Goal: Task Accomplishment & Management: Manage account settings

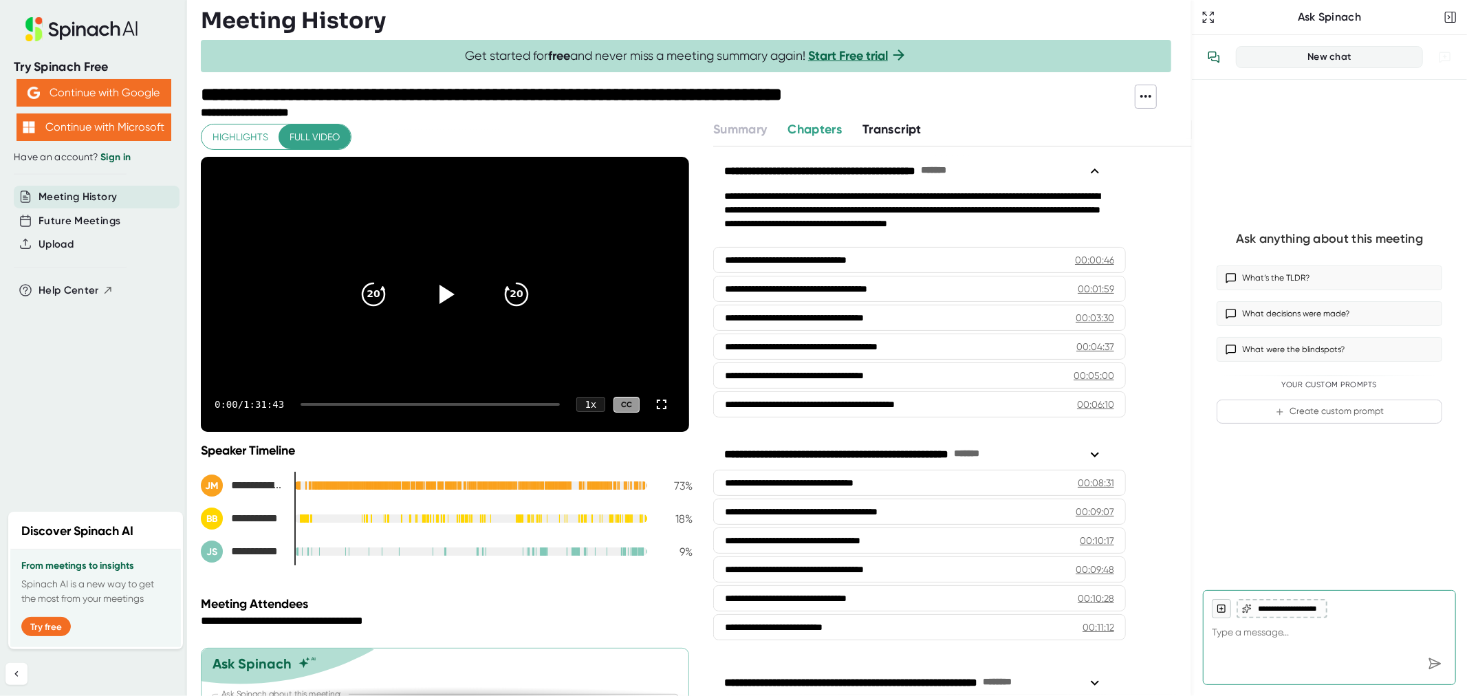
click at [1144, 96] on icon at bounding box center [1145, 96] width 17 height 17
click at [1168, 186] on div "Download Video" at bounding box center [1206, 191] width 87 height 14
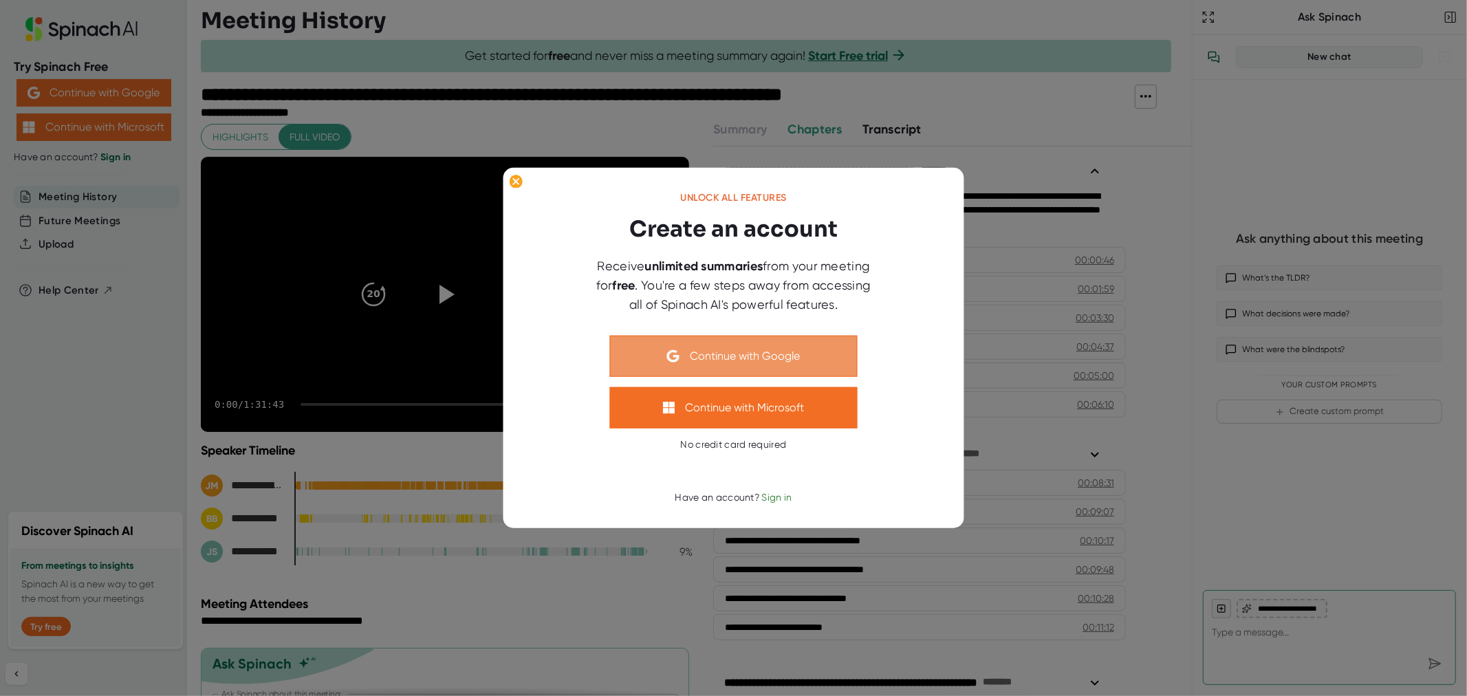
click at [782, 346] on button "Continue with Google" at bounding box center [734, 356] width 248 height 41
click at [793, 362] on button "Continue with Google" at bounding box center [734, 356] width 248 height 41
click at [1270, 139] on div at bounding box center [733, 348] width 1467 height 696
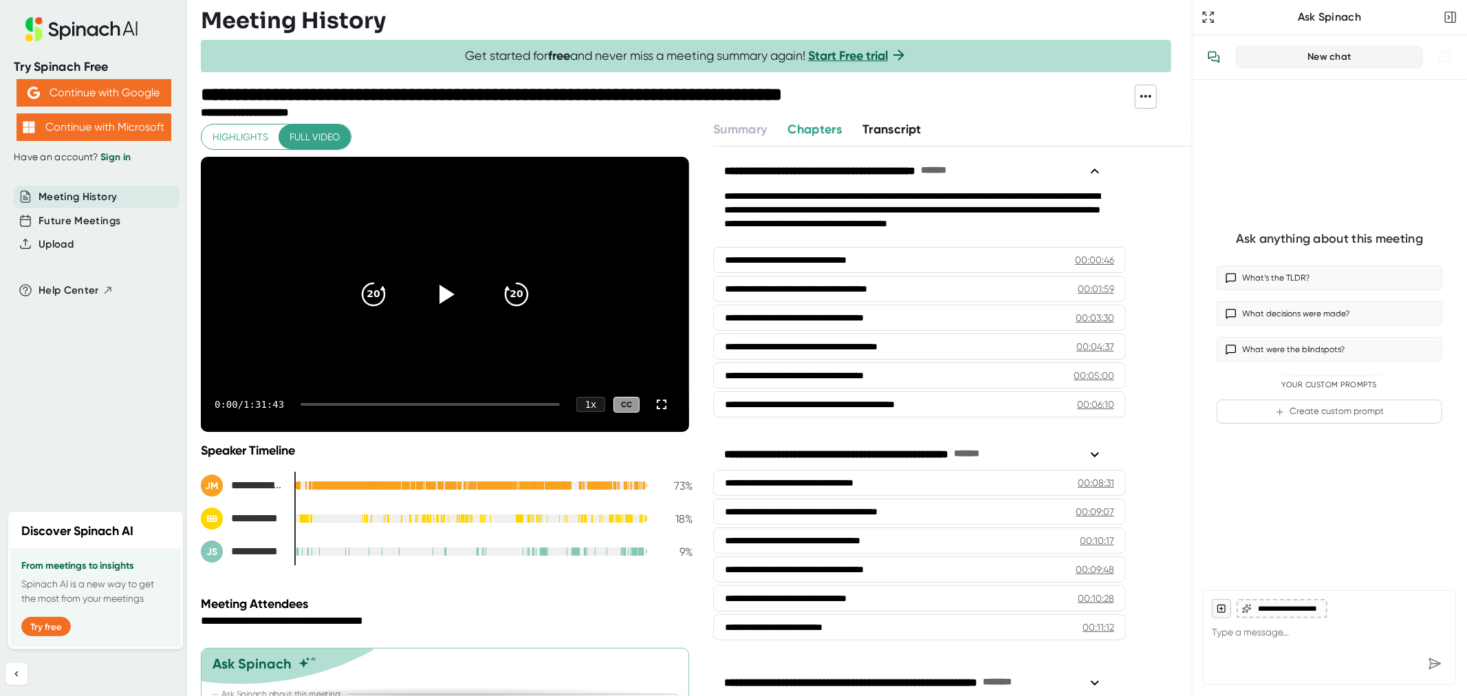
click at [1141, 100] on icon at bounding box center [1145, 96] width 17 height 17
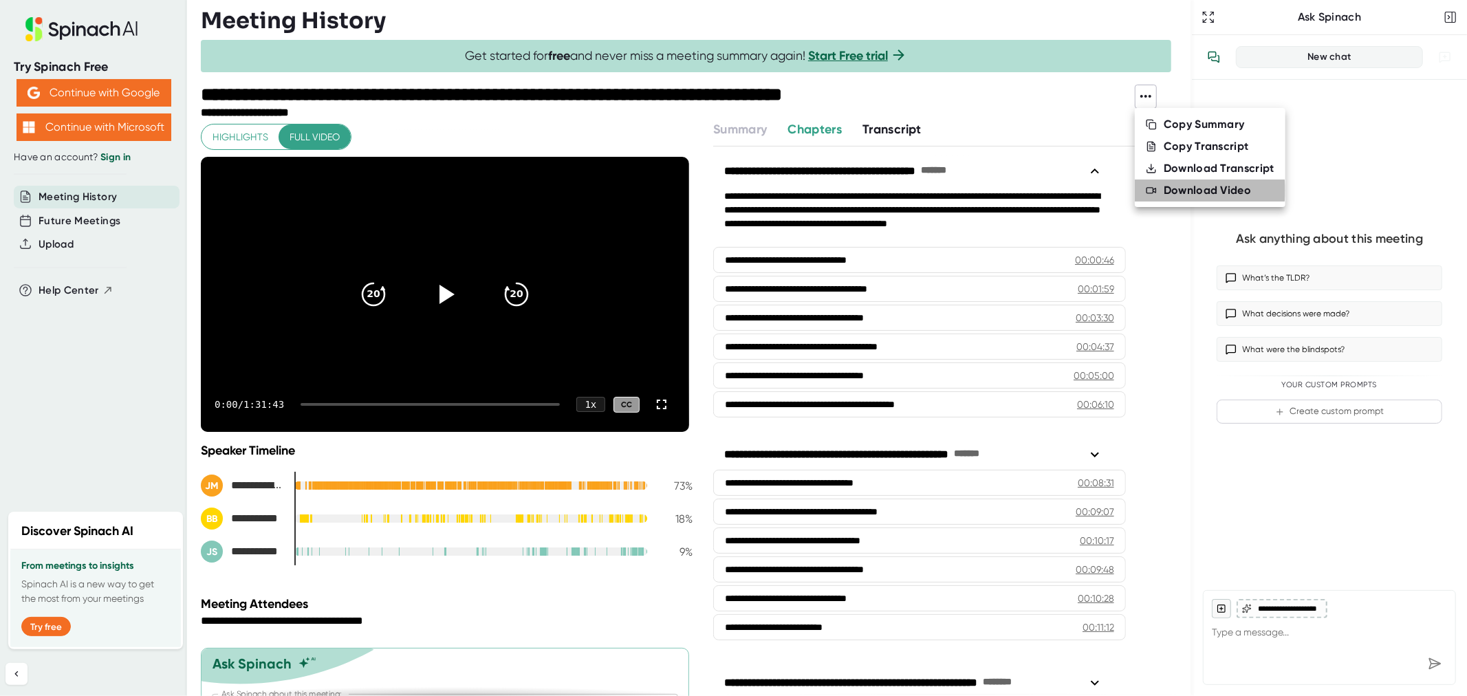
click at [1183, 190] on div "Download Video" at bounding box center [1206, 191] width 87 height 14
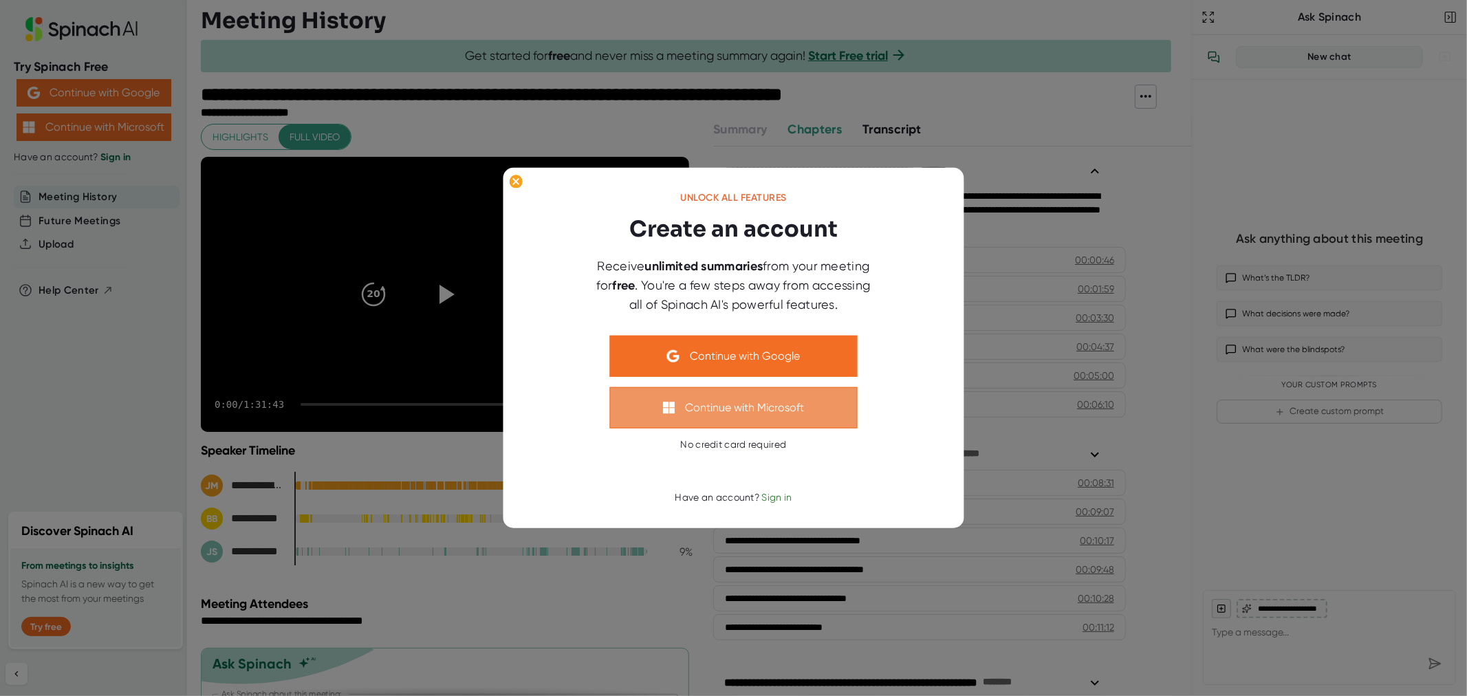
click at [805, 408] on button "Continue with Microsoft" at bounding box center [734, 407] width 248 height 41
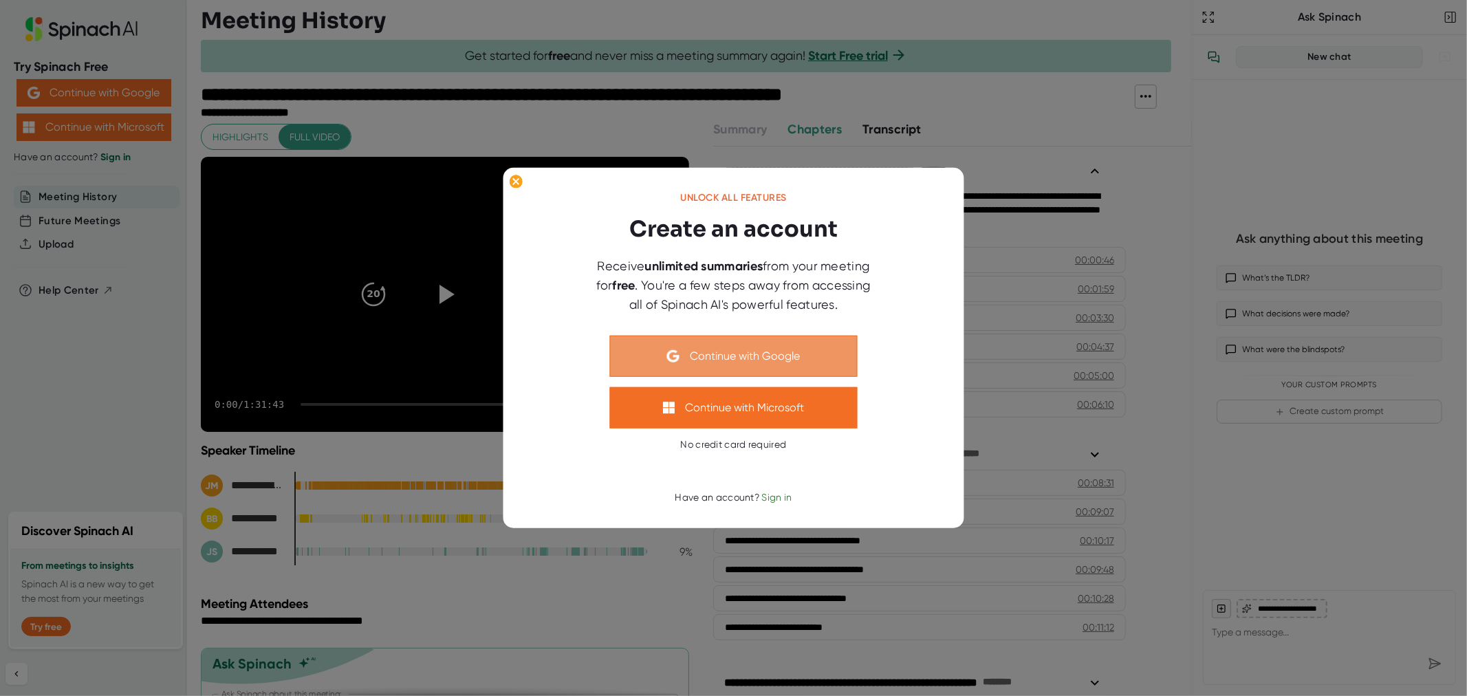
click at [773, 355] on button "Continue with Google" at bounding box center [734, 356] width 248 height 41
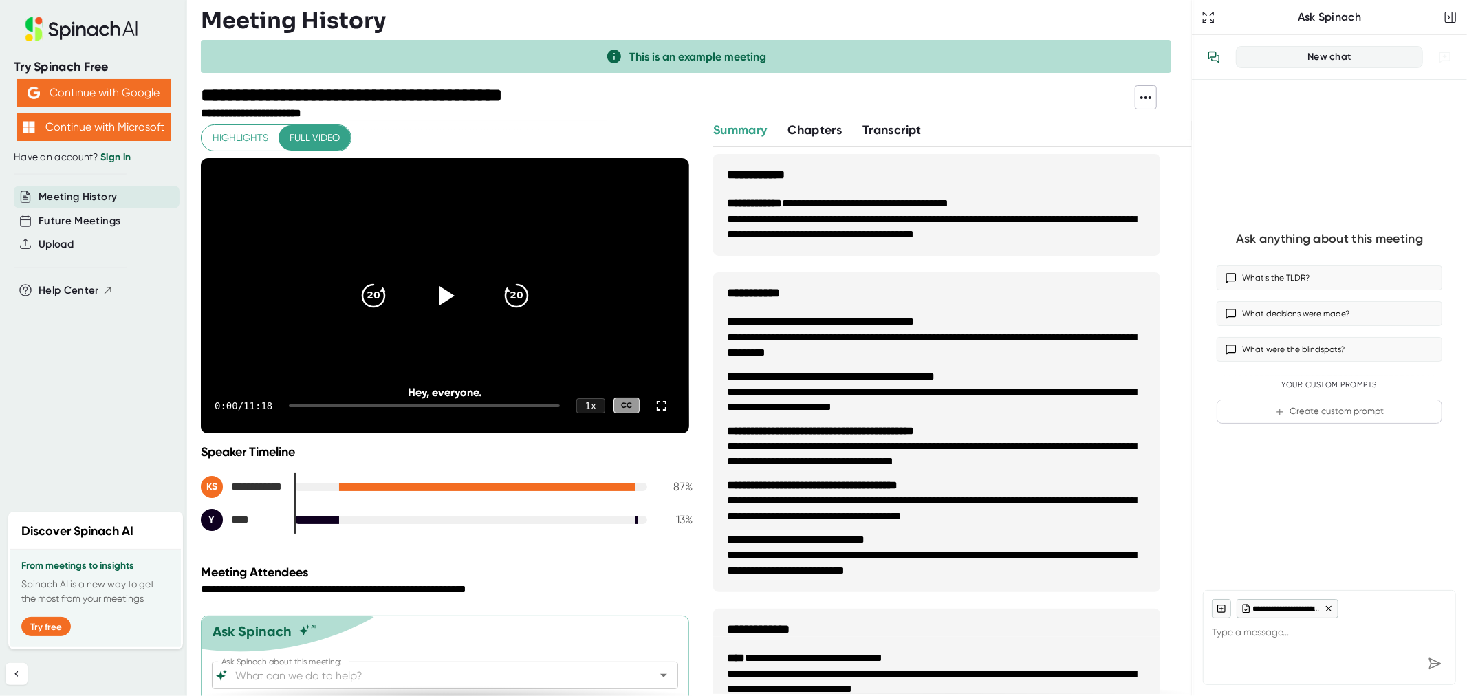
click at [1147, 101] on icon at bounding box center [1145, 97] width 17 height 17
click at [1156, 186] on icon at bounding box center [1151, 191] width 11 height 11
type textarea "x"
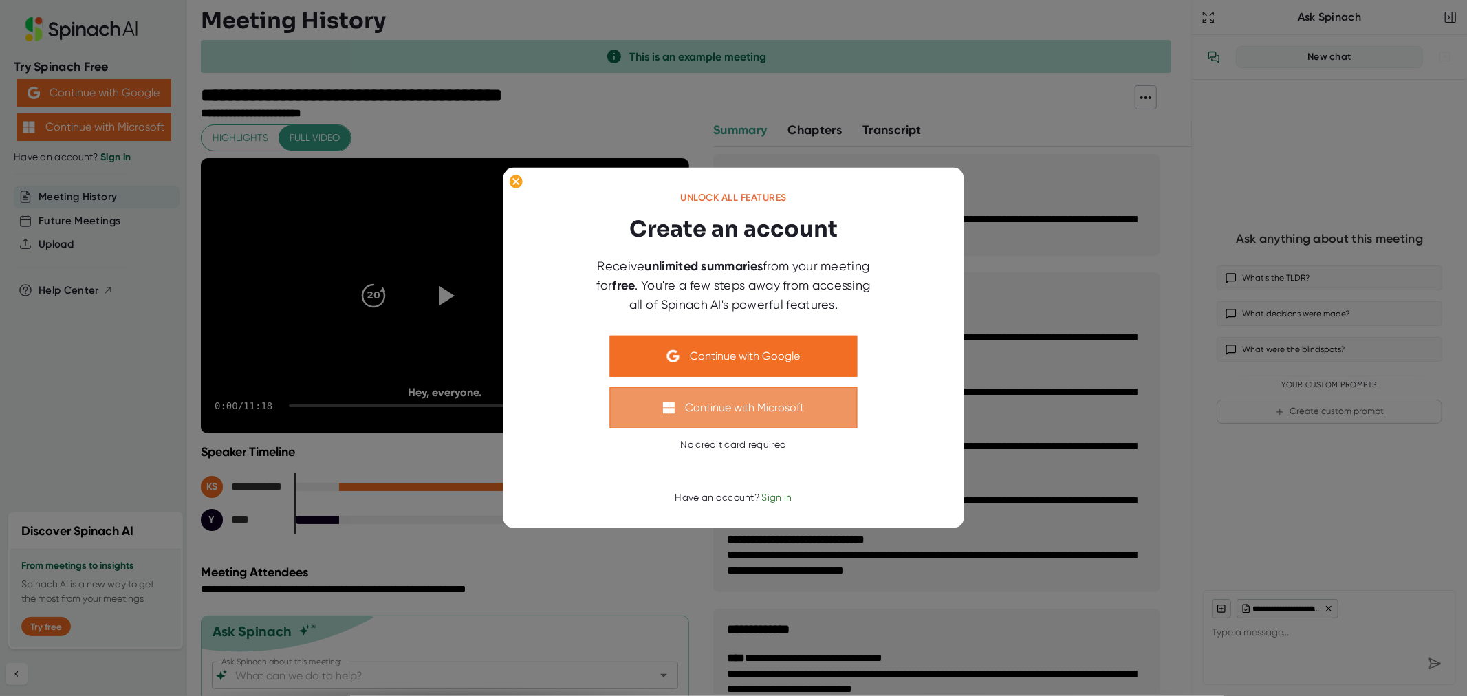
click at [816, 411] on button "Continue with Microsoft" at bounding box center [734, 407] width 248 height 41
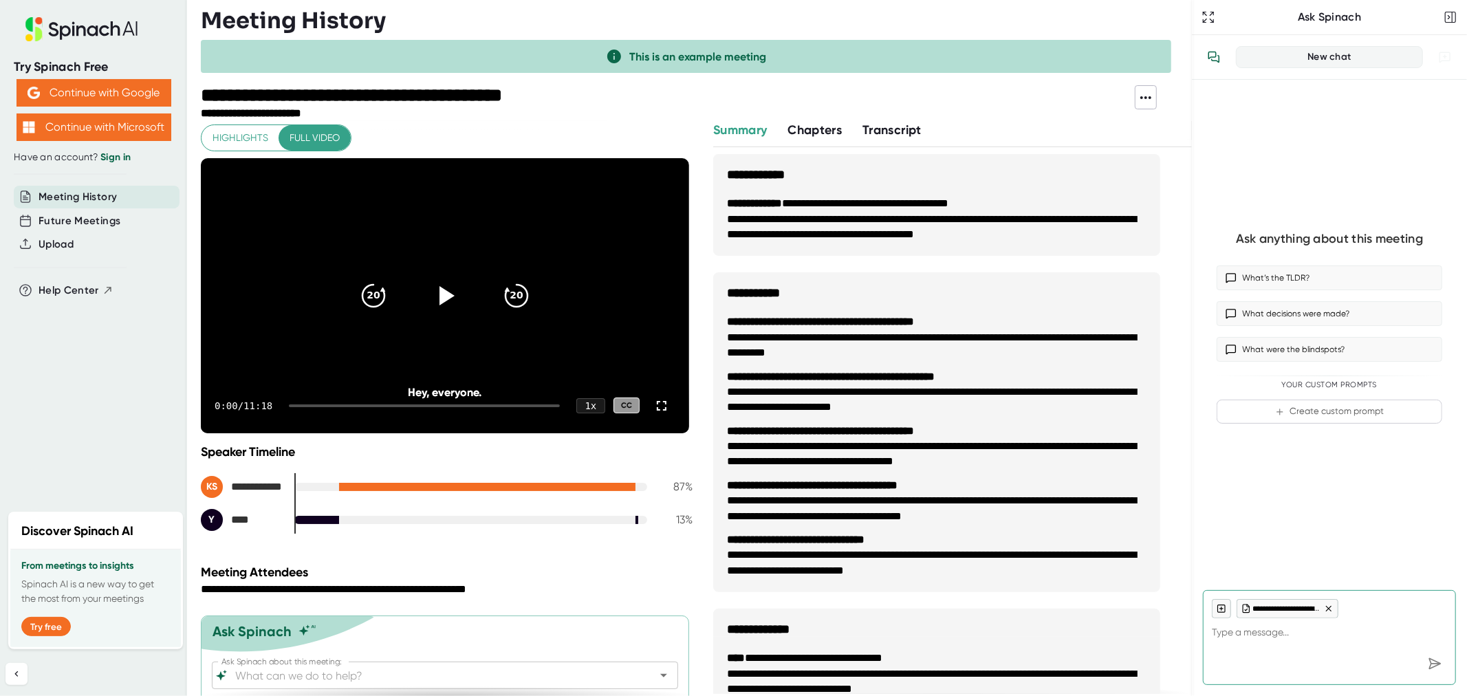
click at [1148, 100] on icon at bounding box center [1145, 97] width 17 height 17
click at [1149, 100] on icon at bounding box center [1145, 97] width 17 height 17
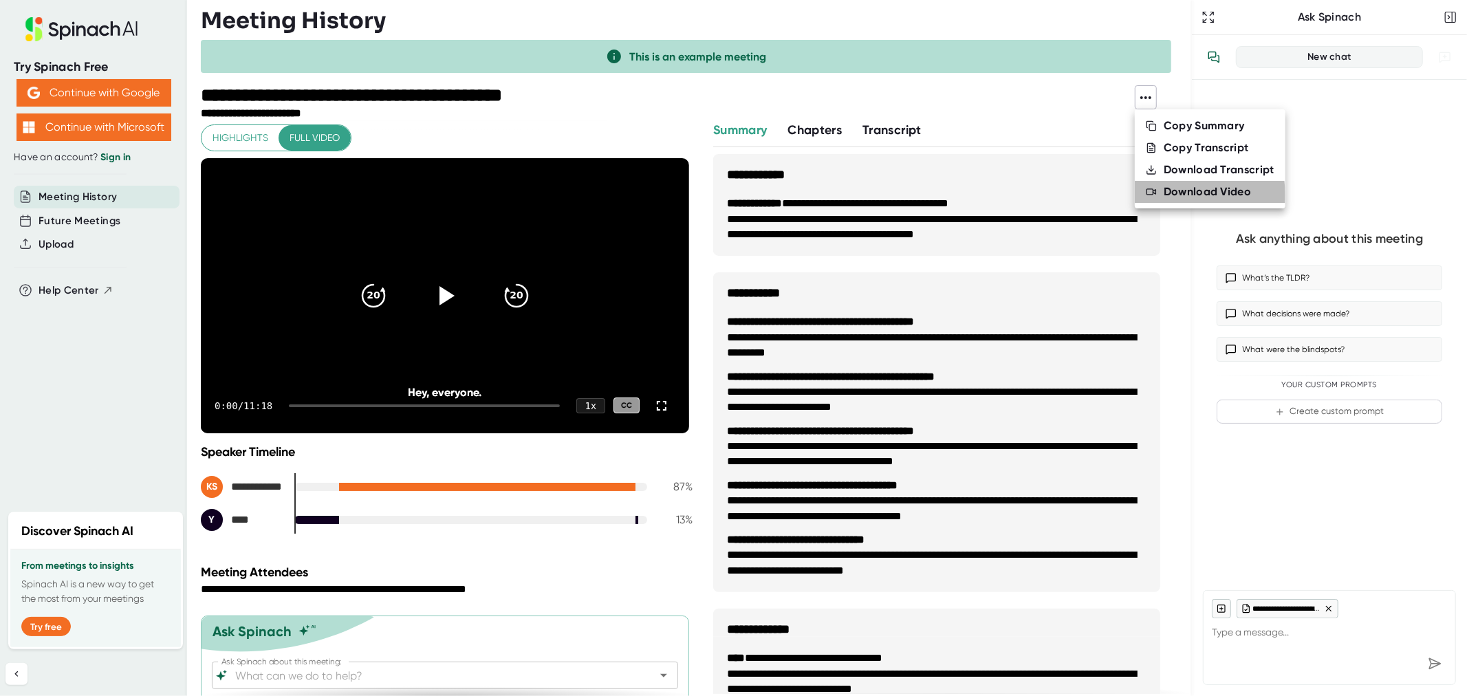
click at [1174, 195] on div "Download Video" at bounding box center [1206, 192] width 87 height 14
type textarea "x"
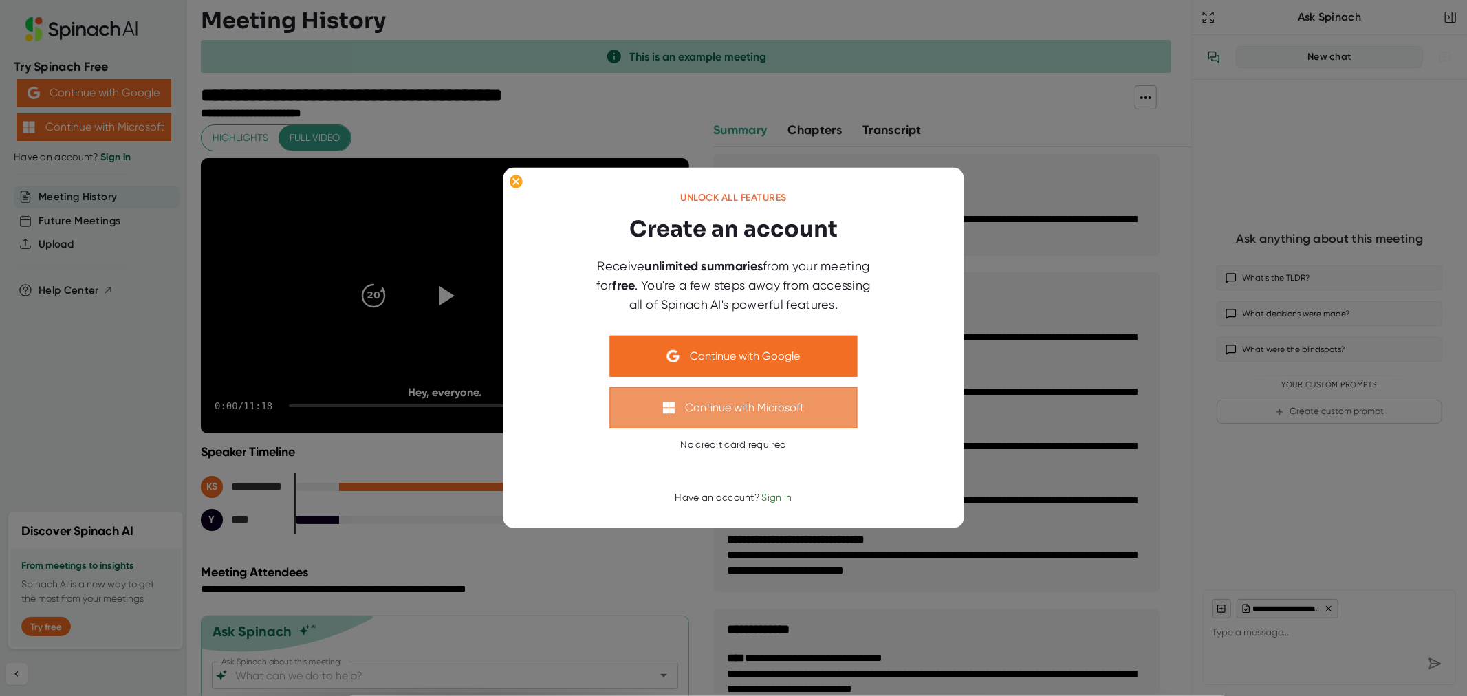
click at [789, 406] on button "Continue with Microsoft" at bounding box center [734, 407] width 248 height 41
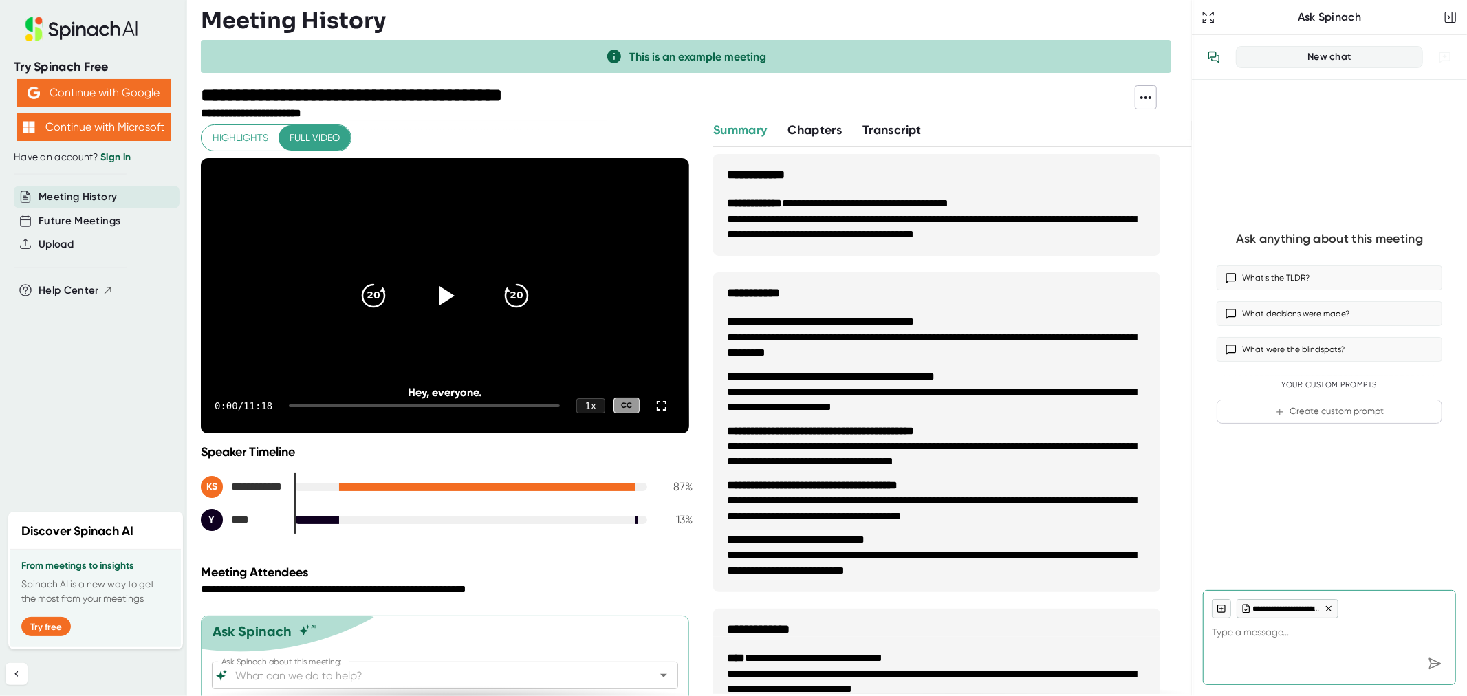
click at [1151, 104] on icon at bounding box center [1145, 97] width 17 height 17
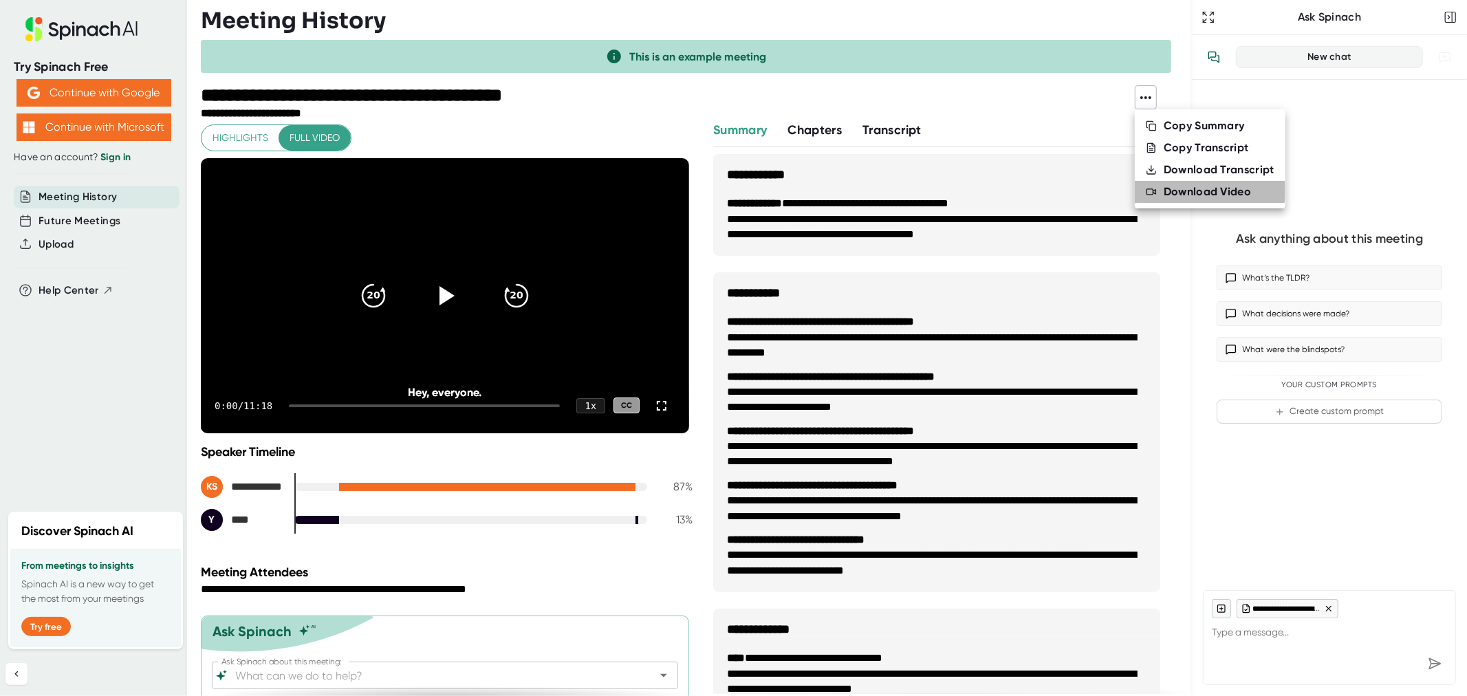
click at [1161, 190] on li "Download Video" at bounding box center [1210, 192] width 151 height 22
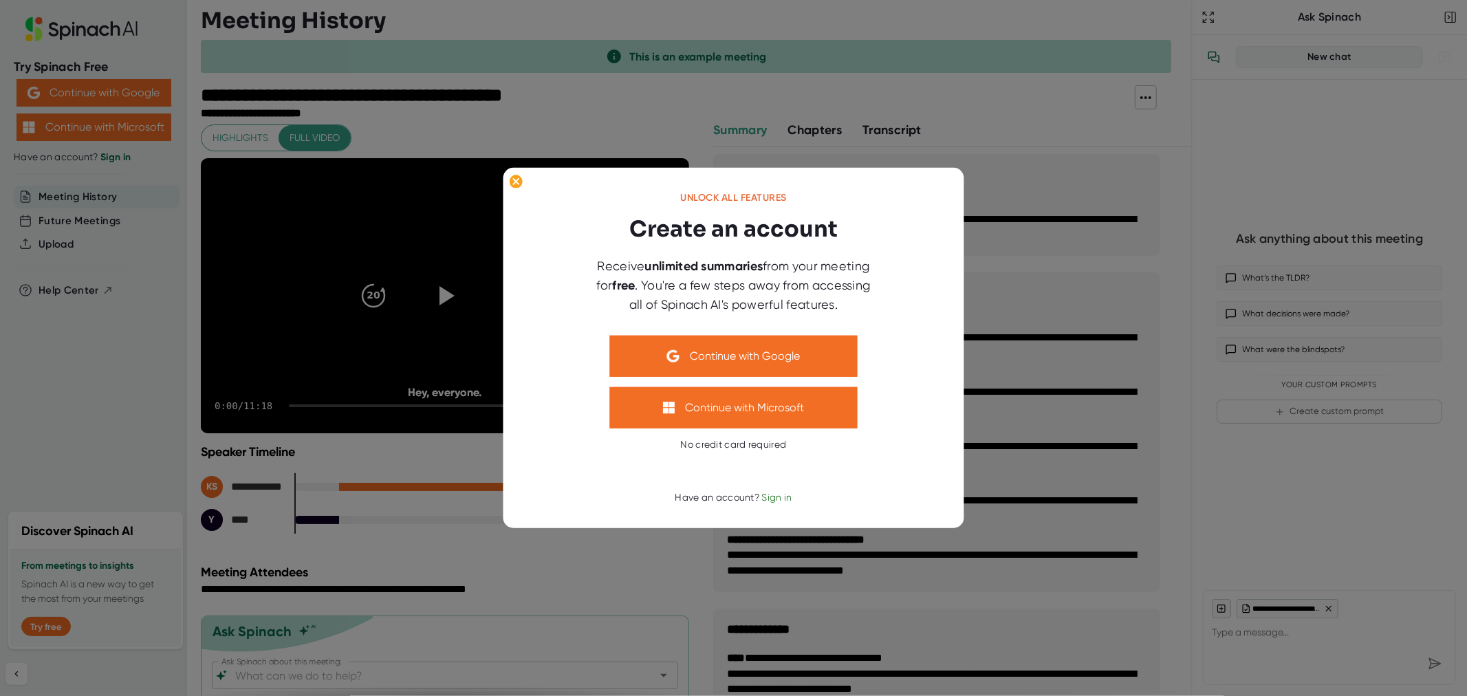
click at [1035, 164] on div at bounding box center [733, 348] width 1467 height 696
click at [1035, 164] on h3 "**********" at bounding box center [936, 168] width 447 height 28
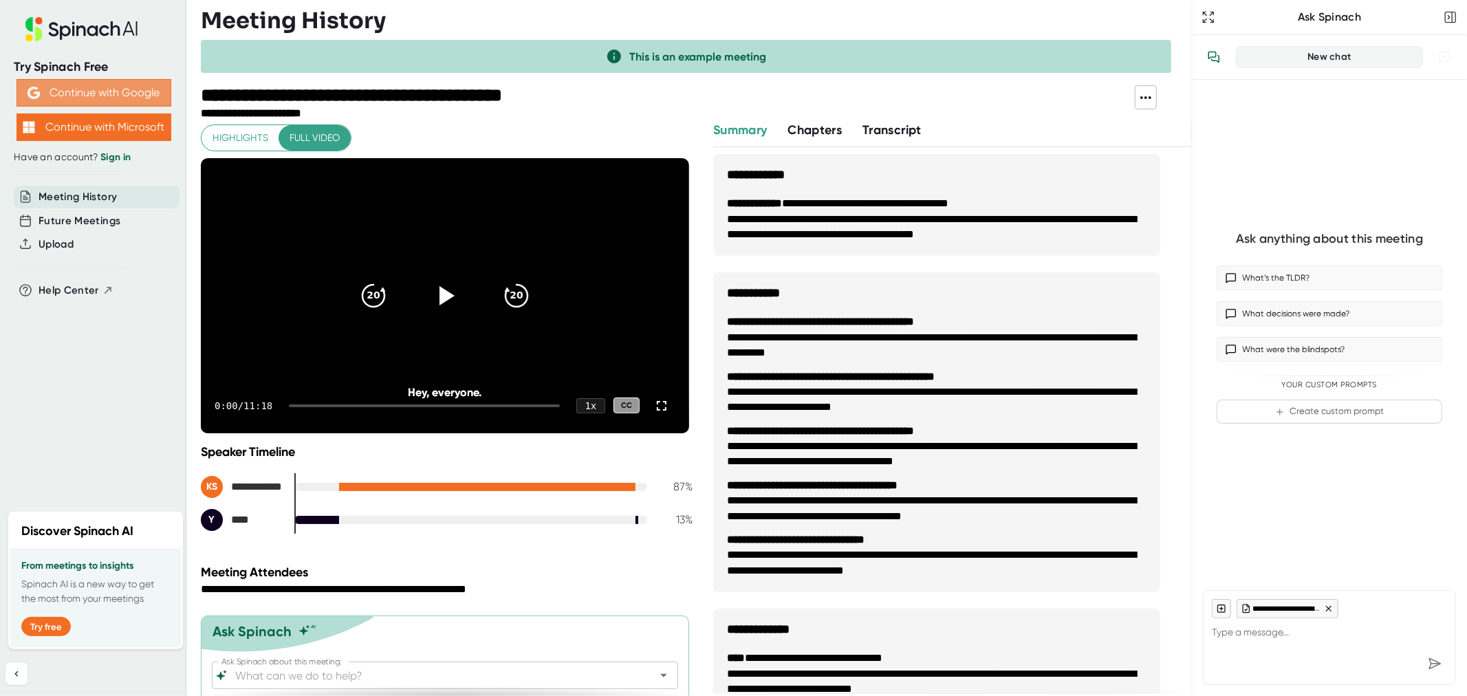
click at [105, 86] on button "Continue with Google" at bounding box center [94, 93] width 155 height 28
click at [1145, 100] on icon at bounding box center [1145, 97] width 17 height 17
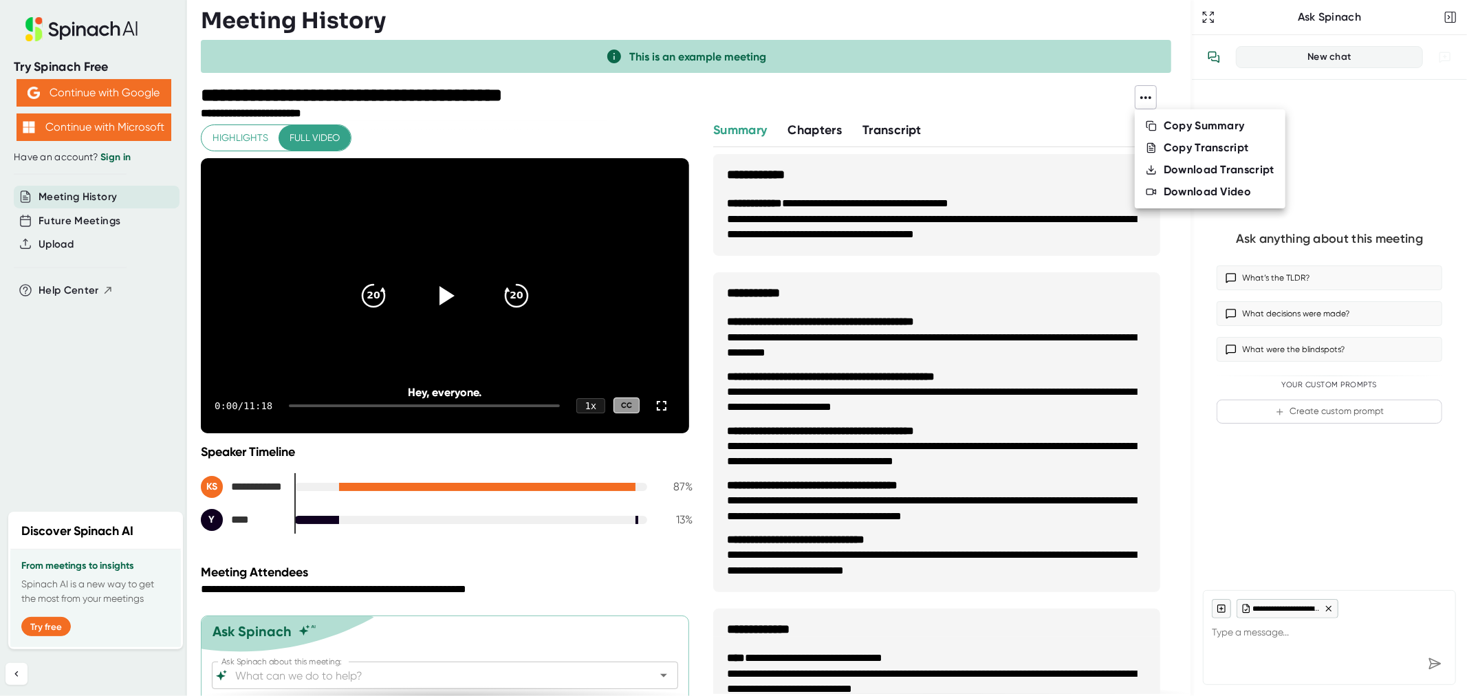
drag, startPoint x: 1160, startPoint y: 188, endPoint x: 1195, endPoint y: 152, distance: 50.6
click at [1195, 152] on div "Copy Transcript" at bounding box center [1205, 148] width 85 height 14
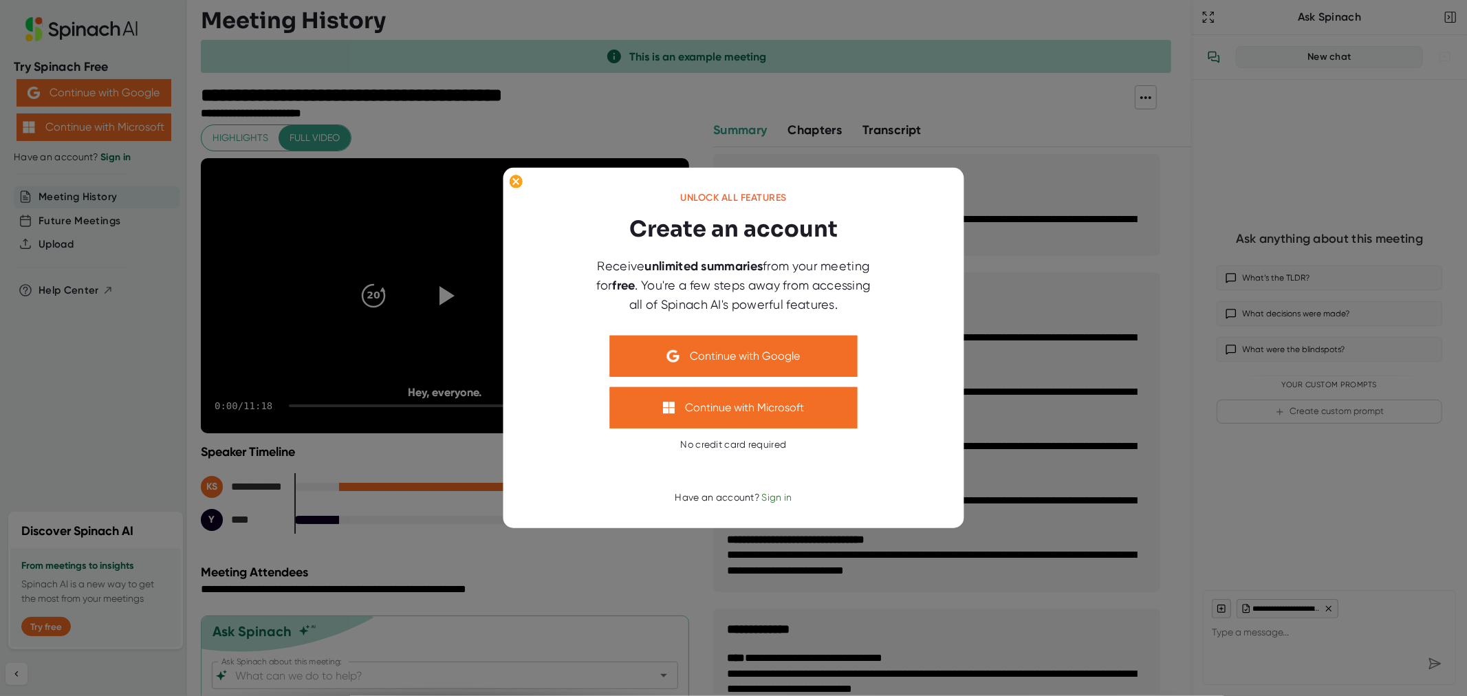
click at [1049, 177] on div at bounding box center [733, 348] width 1467 height 696
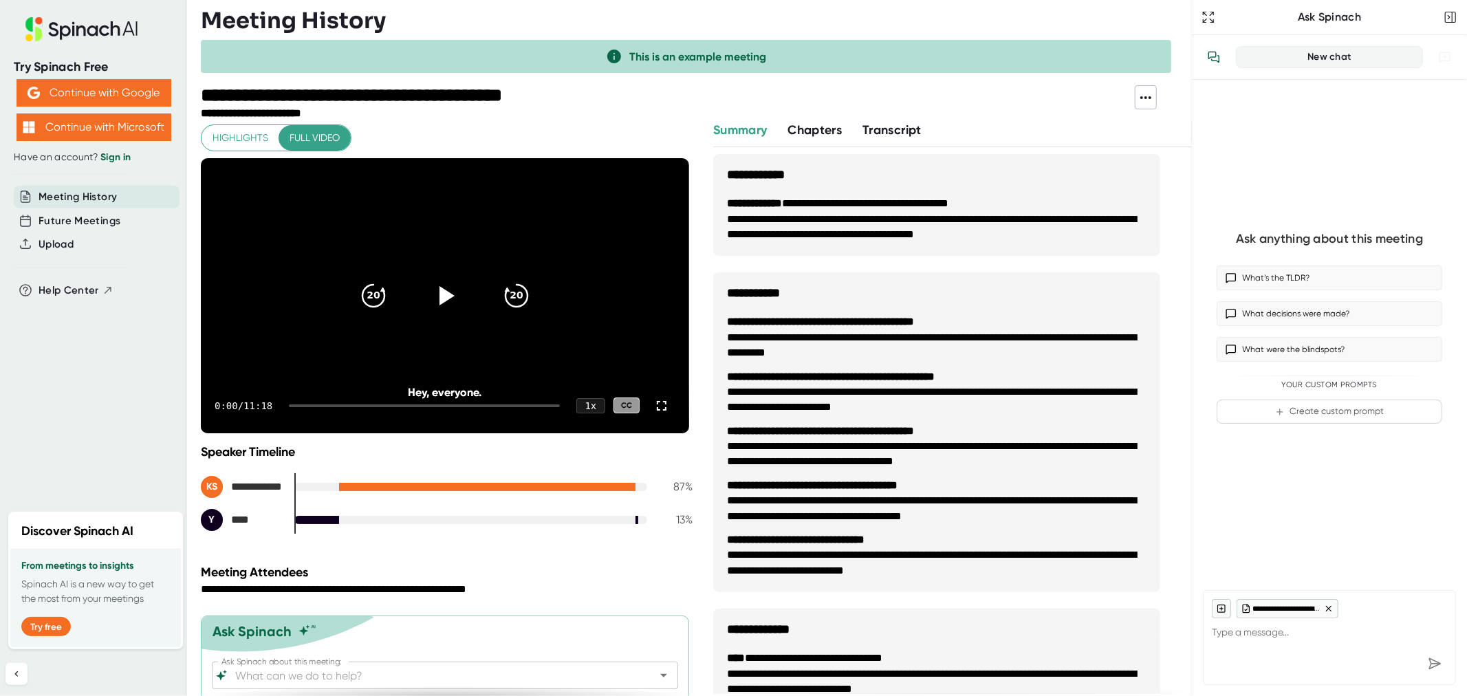
click at [819, 128] on span "Chapters" at bounding box center [814, 129] width 54 height 15
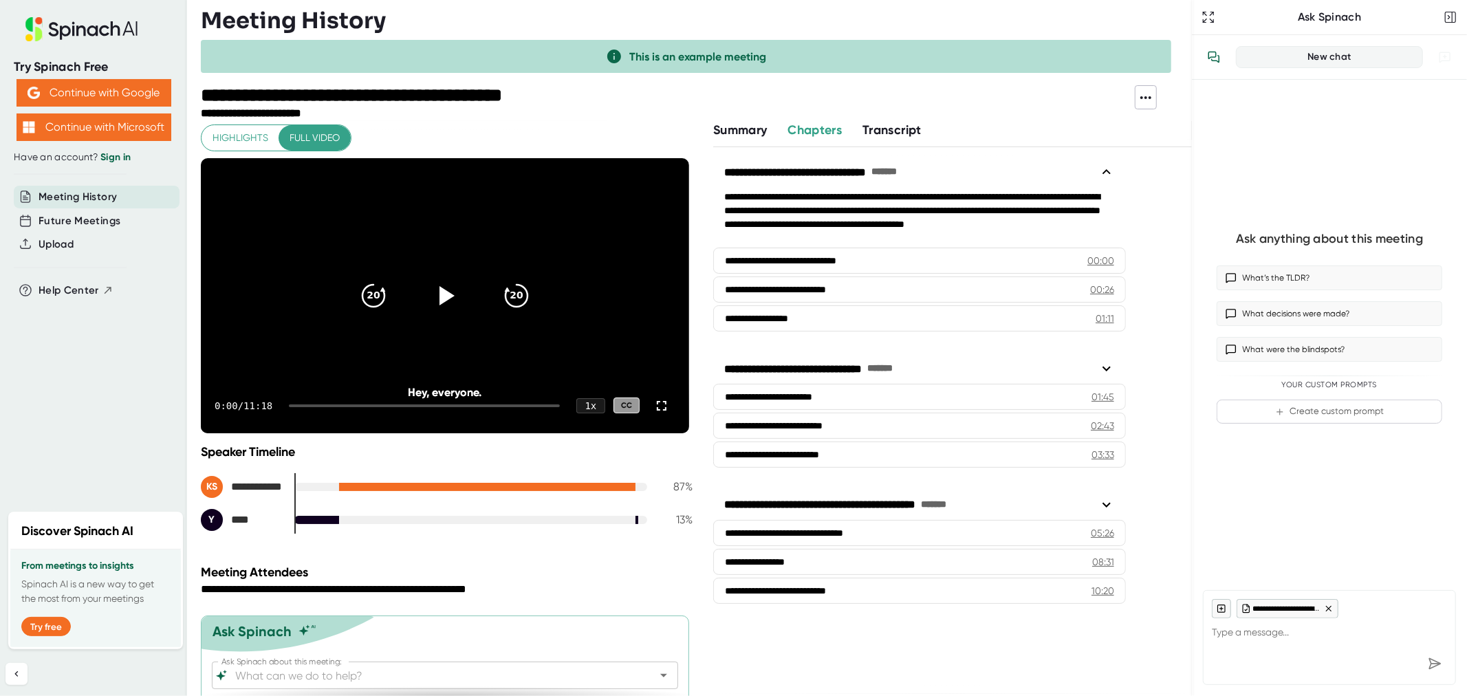
click at [884, 129] on span "Transcript" at bounding box center [891, 129] width 59 height 15
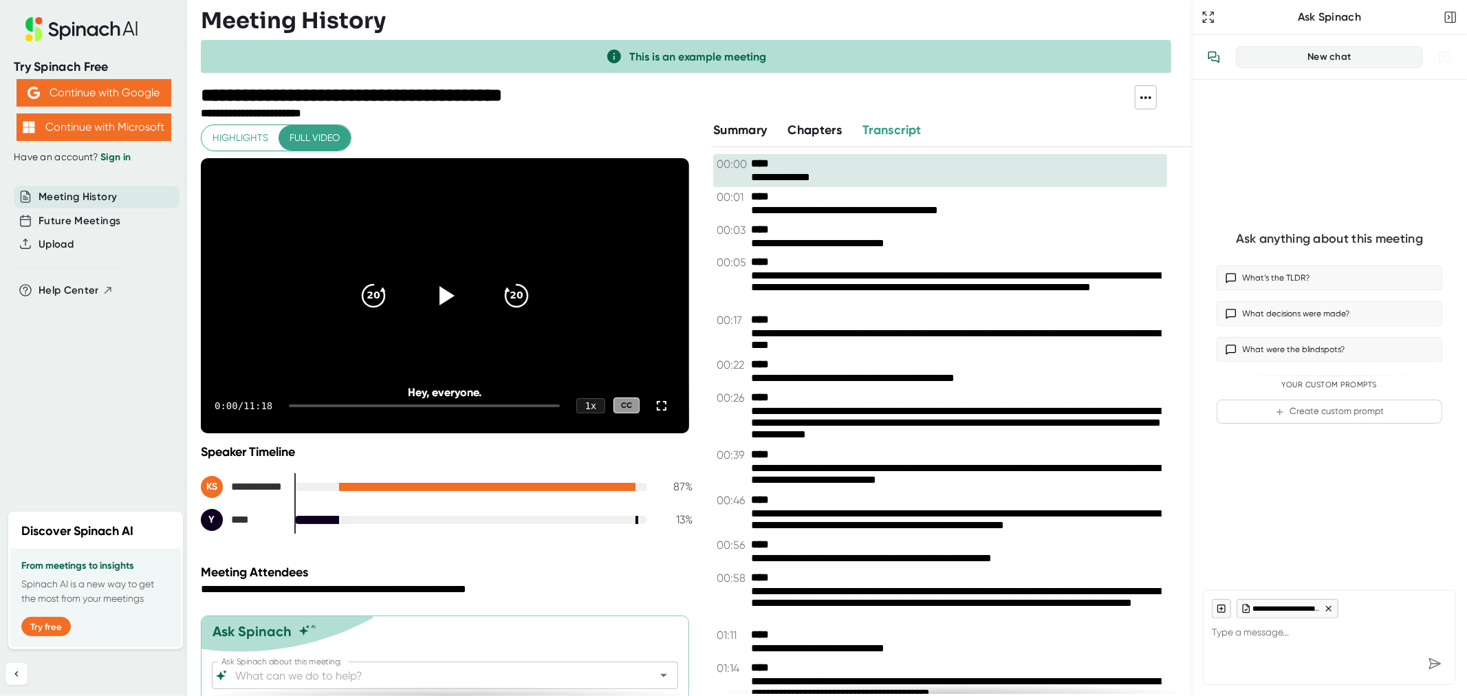
click at [596, 354] on video at bounding box center [445, 295] width 488 height 275
click at [587, 318] on video at bounding box center [445, 295] width 488 height 275
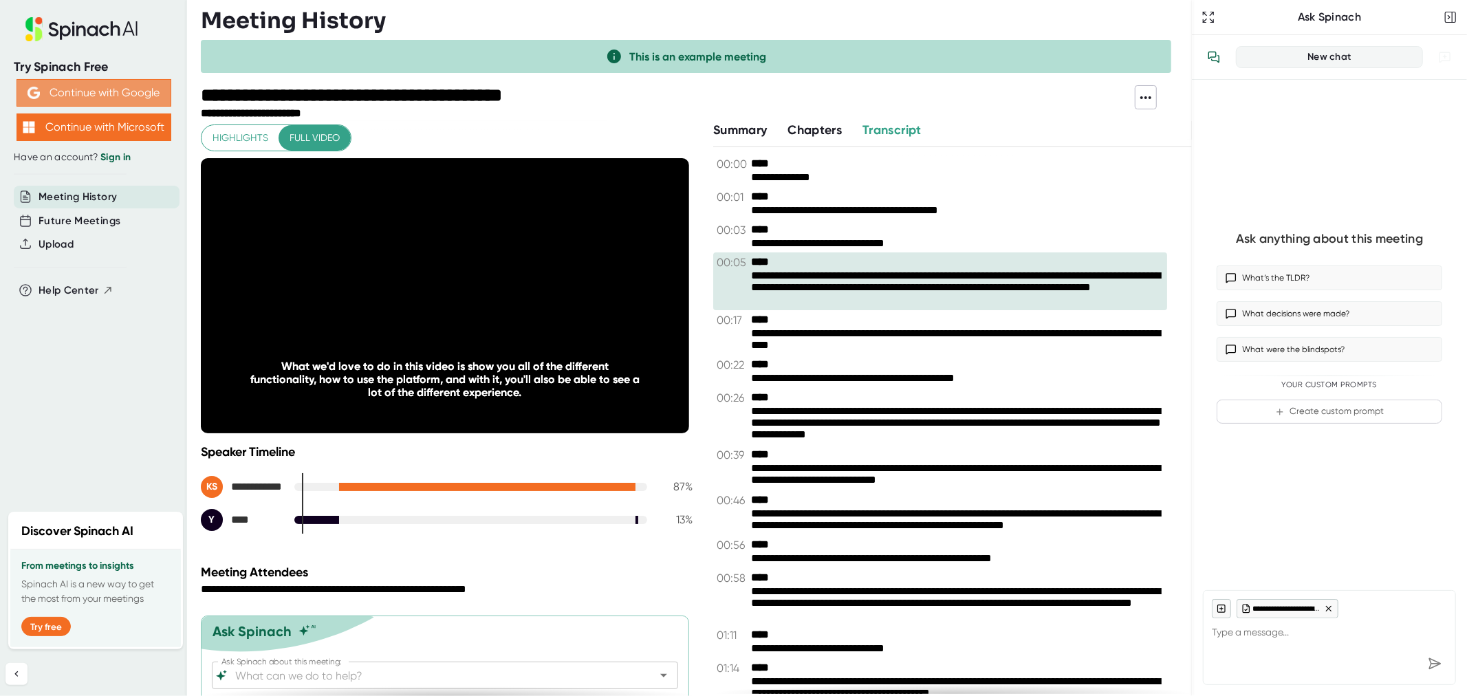
click at [90, 93] on button "Continue with Google" at bounding box center [94, 93] width 155 height 28
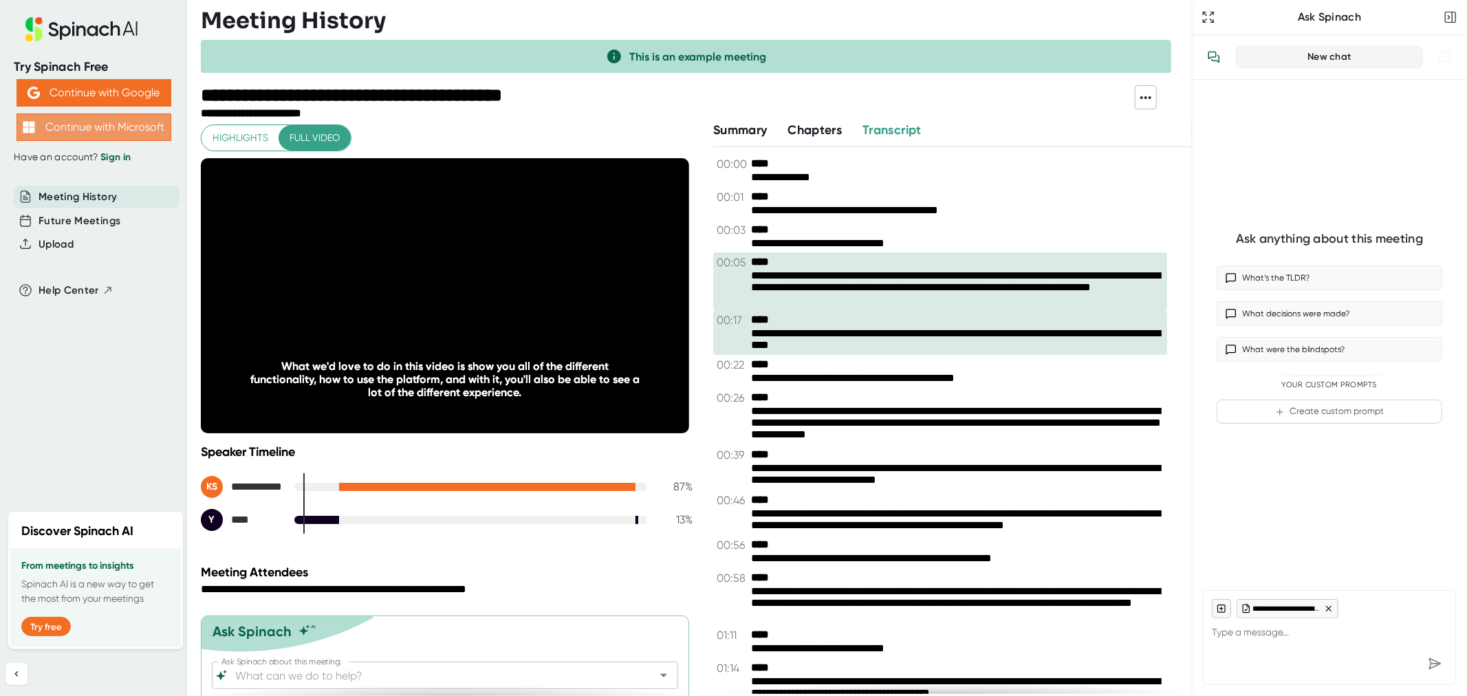
click at [87, 121] on button "Continue with Microsoft" at bounding box center [94, 127] width 155 height 28
type textarea "x"
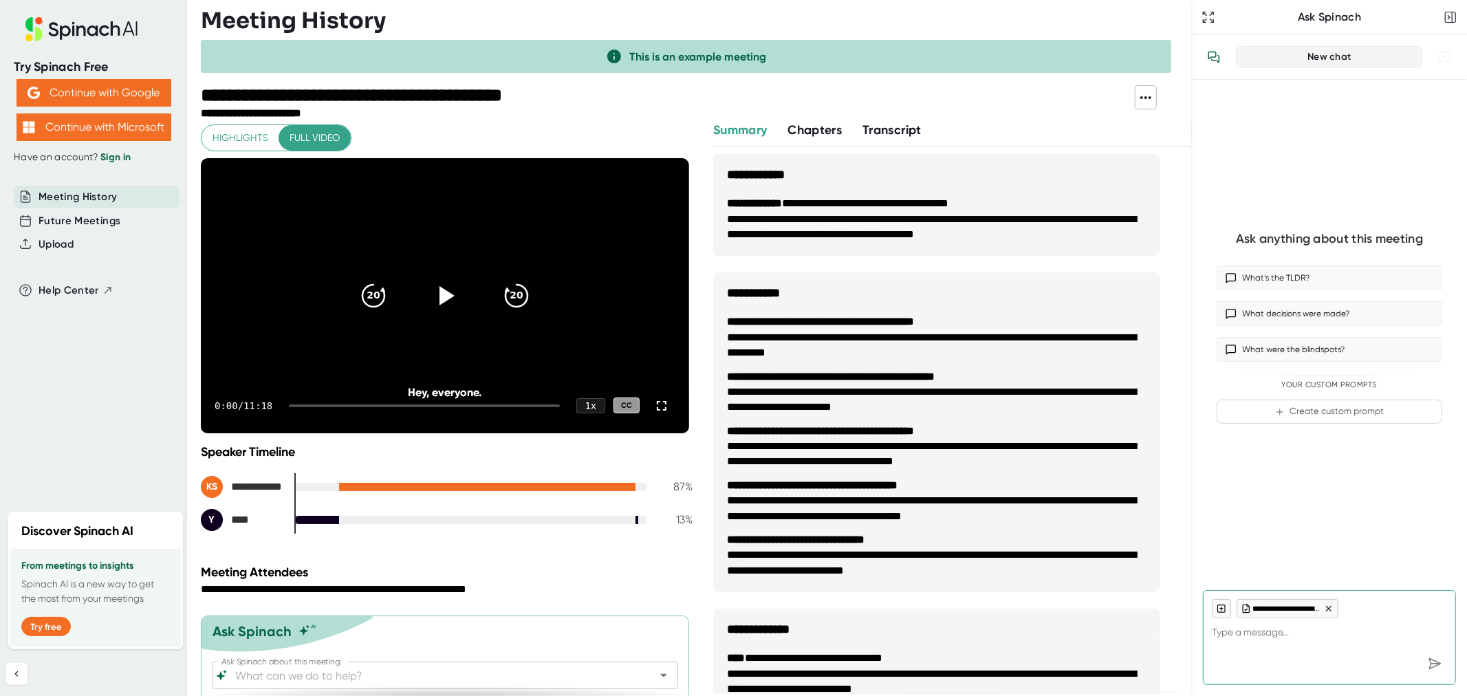
click at [1139, 103] on icon at bounding box center [1145, 97] width 17 height 17
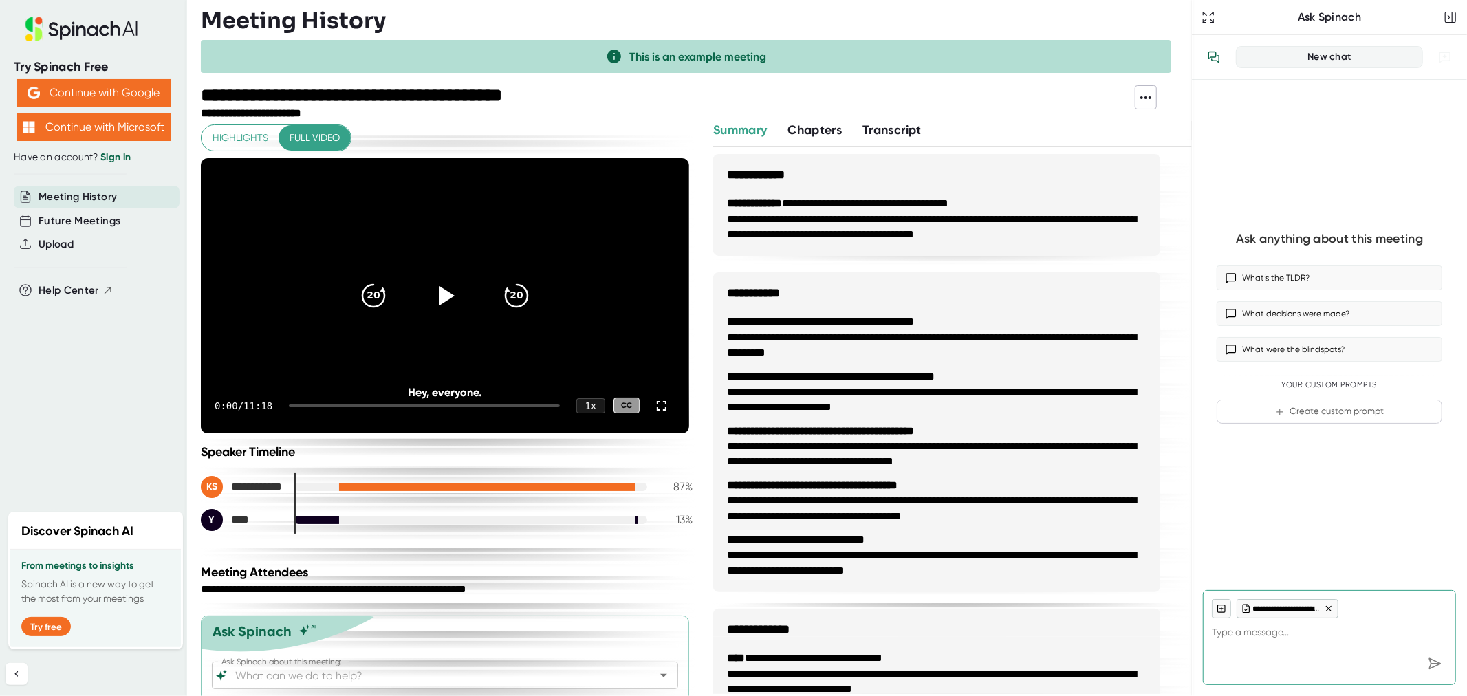
click at [113, 160] on link "Sign in" at bounding box center [115, 157] width 30 height 12
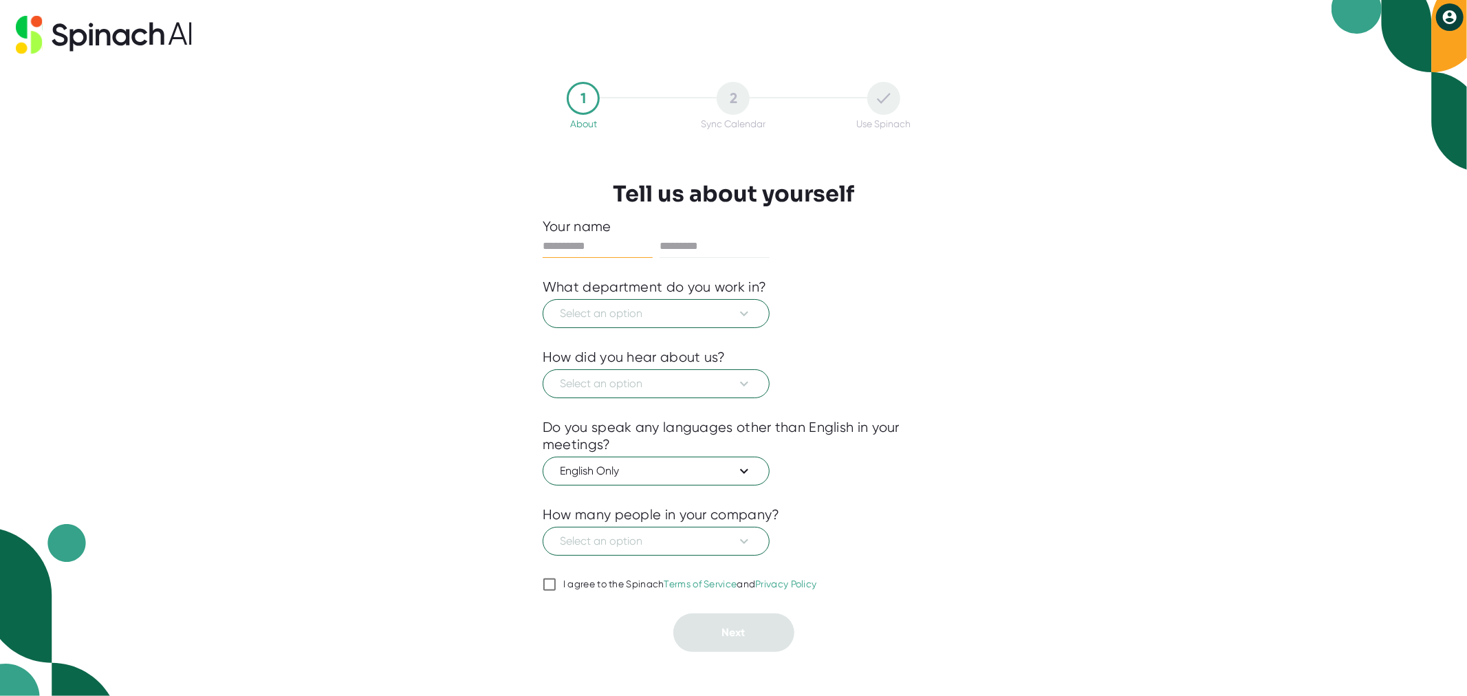
click at [550, 585] on input "I agree to the Spinach Terms of Service and Privacy Policy" at bounding box center [550, 584] width 14 height 17
checkbox input "true"
click at [664, 318] on span "Select an option" at bounding box center [656, 313] width 193 height 17
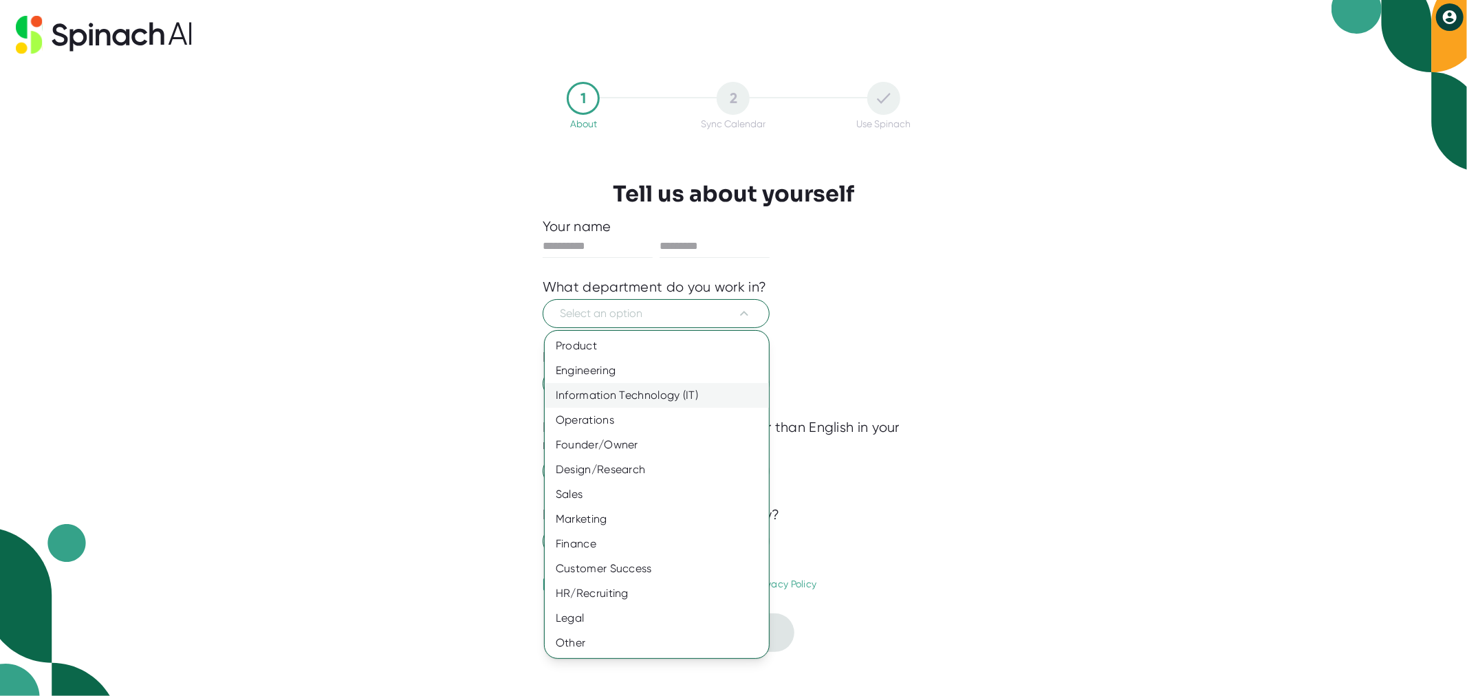
click at [665, 394] on div "Information Technology (IT)" at bounding box center [657, 395] width 224 height 25
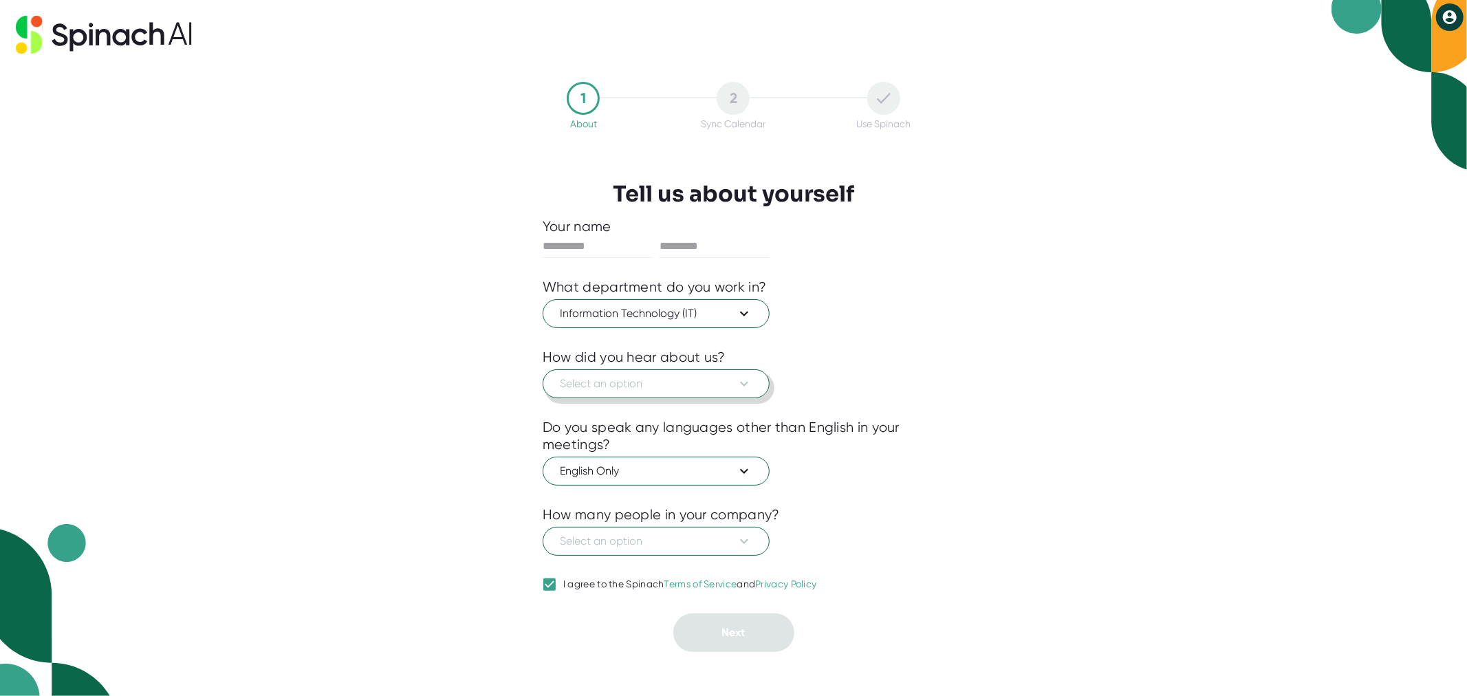
click at [668, 382] on span "Select an option" at bounding box center [656, 383] width 193 height 17
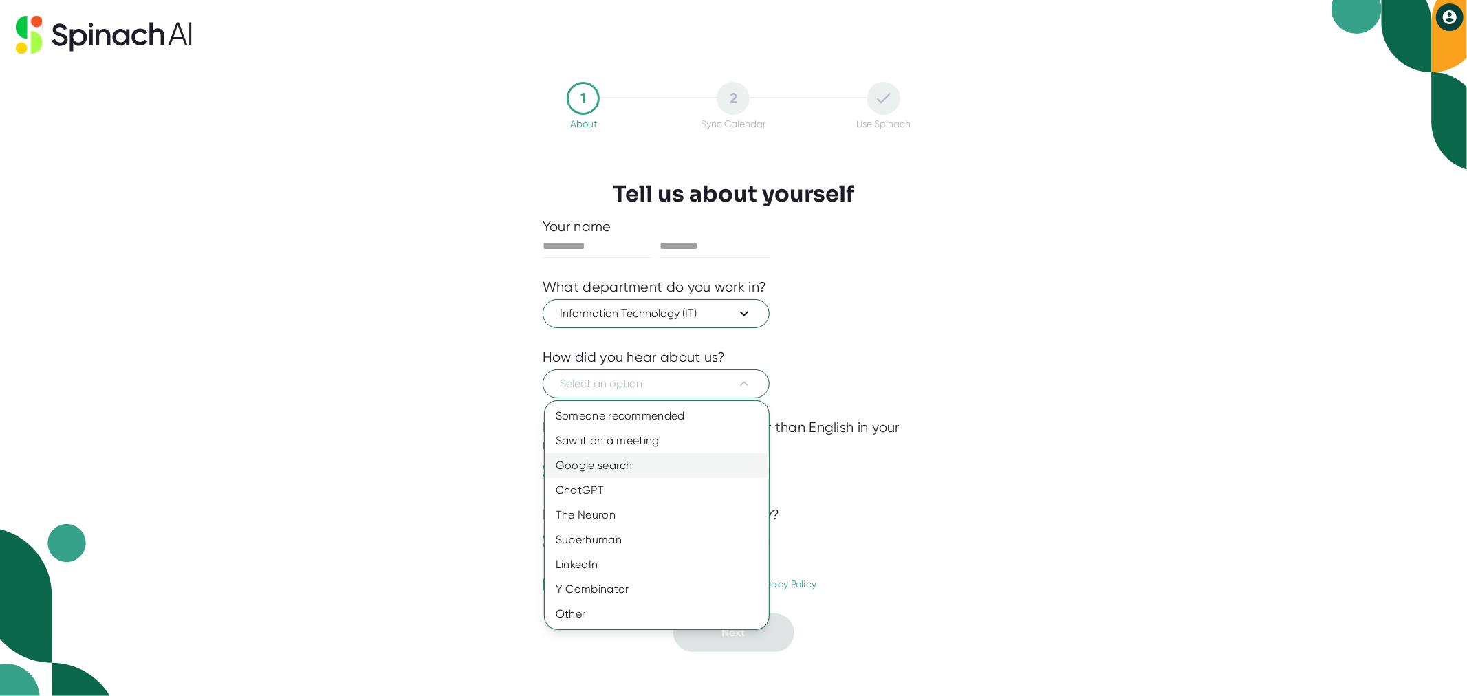
click at [663, 464] on div "Google search" at bounding box center [657, 465] width 224 height 25
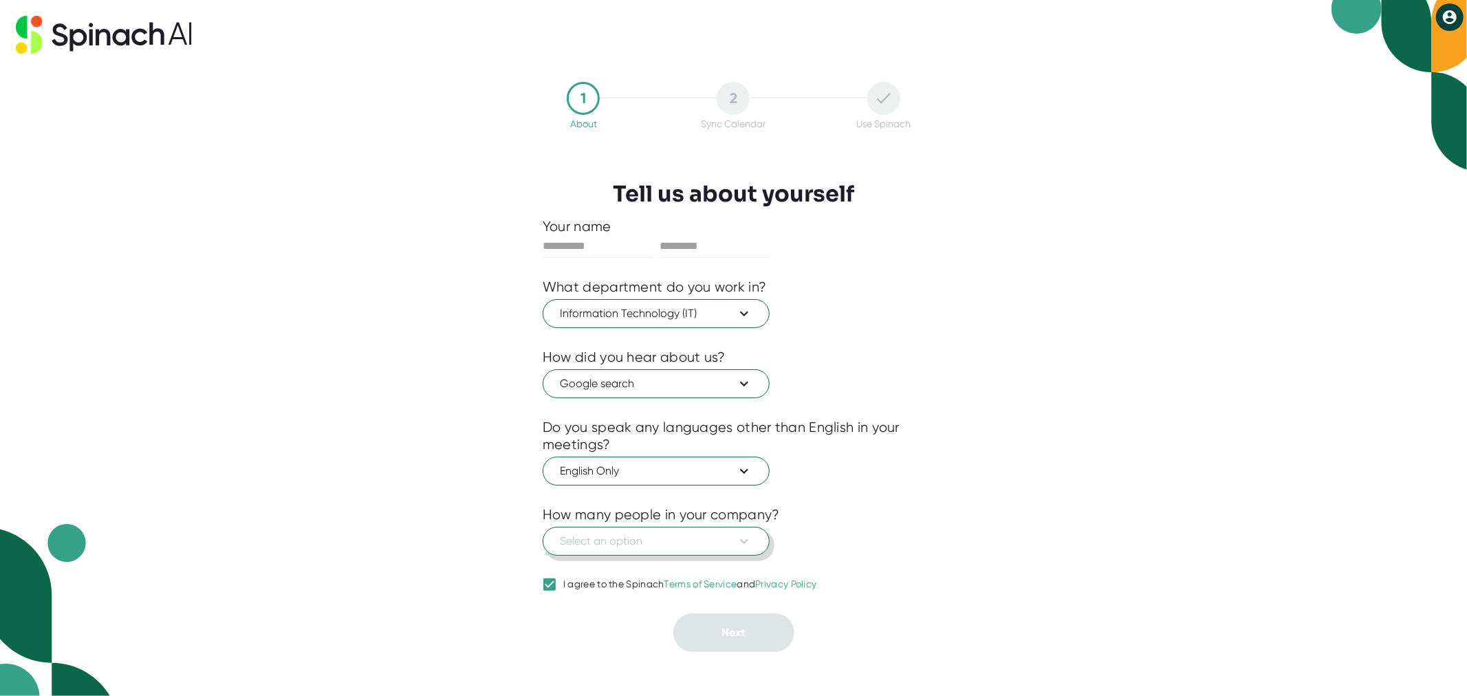
click at [681, 545] on span "Select an option" at bounding box center [656, 541] width 193 height 17
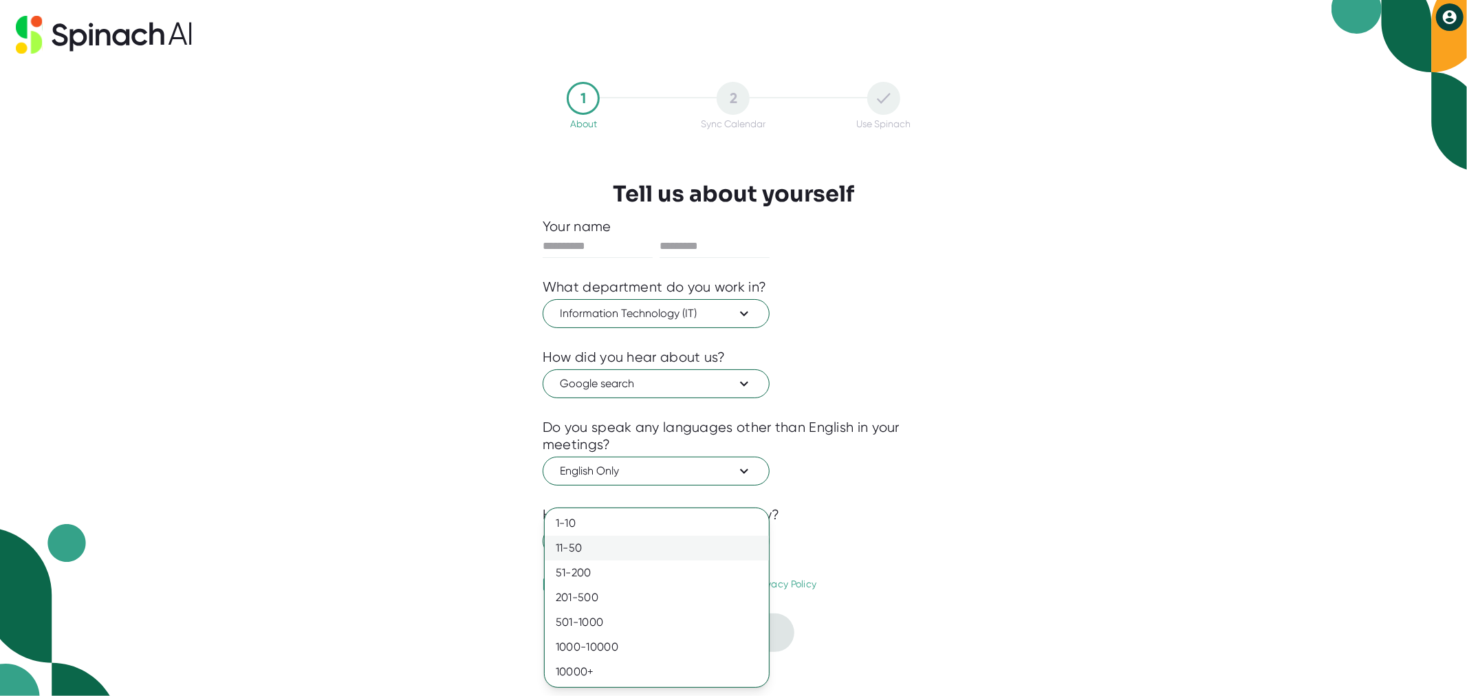
click at [665, 551] on div "11-50" at bounding box center [657, 548] width 224 height 25
click at [994, 654] on div at bounding box center [733, 348] width 1467 height 696
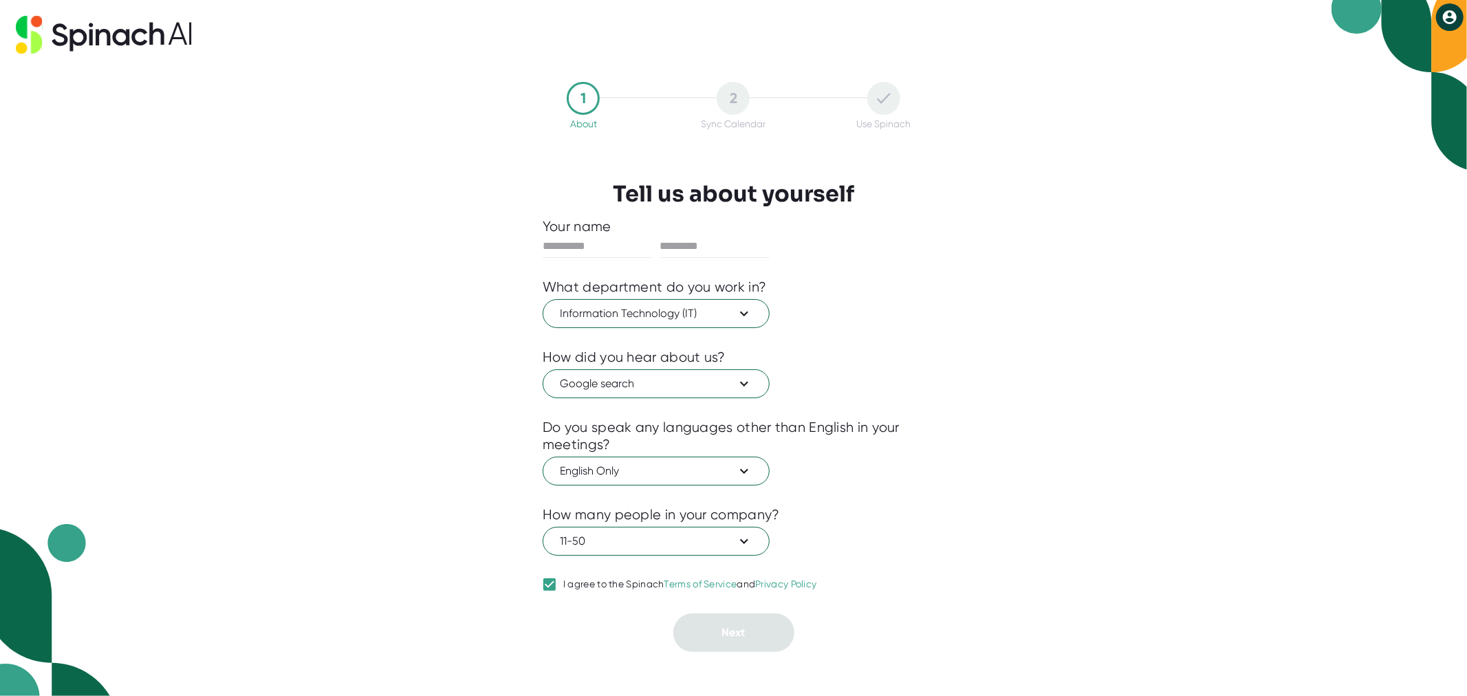
click at [758, 653] on div "1 About 2 Sync Calendar Use Spinach Tell us about yourself Your name What depar…" at bounding box center [733, 367] width 450 height 626
click at [582, 248] on input "text" at bounding box center [598, 246] width 110 height 22
type input "****"
type input "******"
drag, startPoint x: 757, startPoint y: 626, endPoint x: 769, endPoint y: 624, distance: 11.9
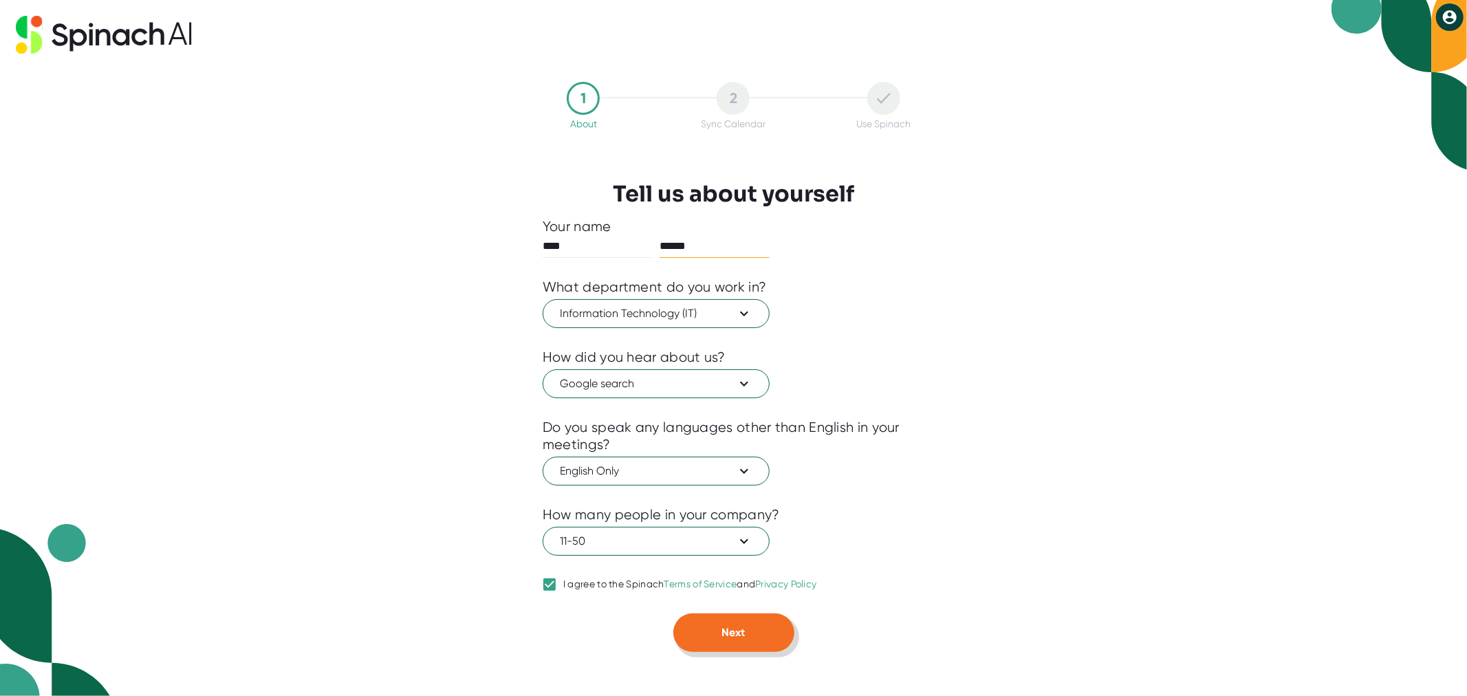
click at [758, 626] on button "Next" at bounding box center [733, 632] width 121 height 39
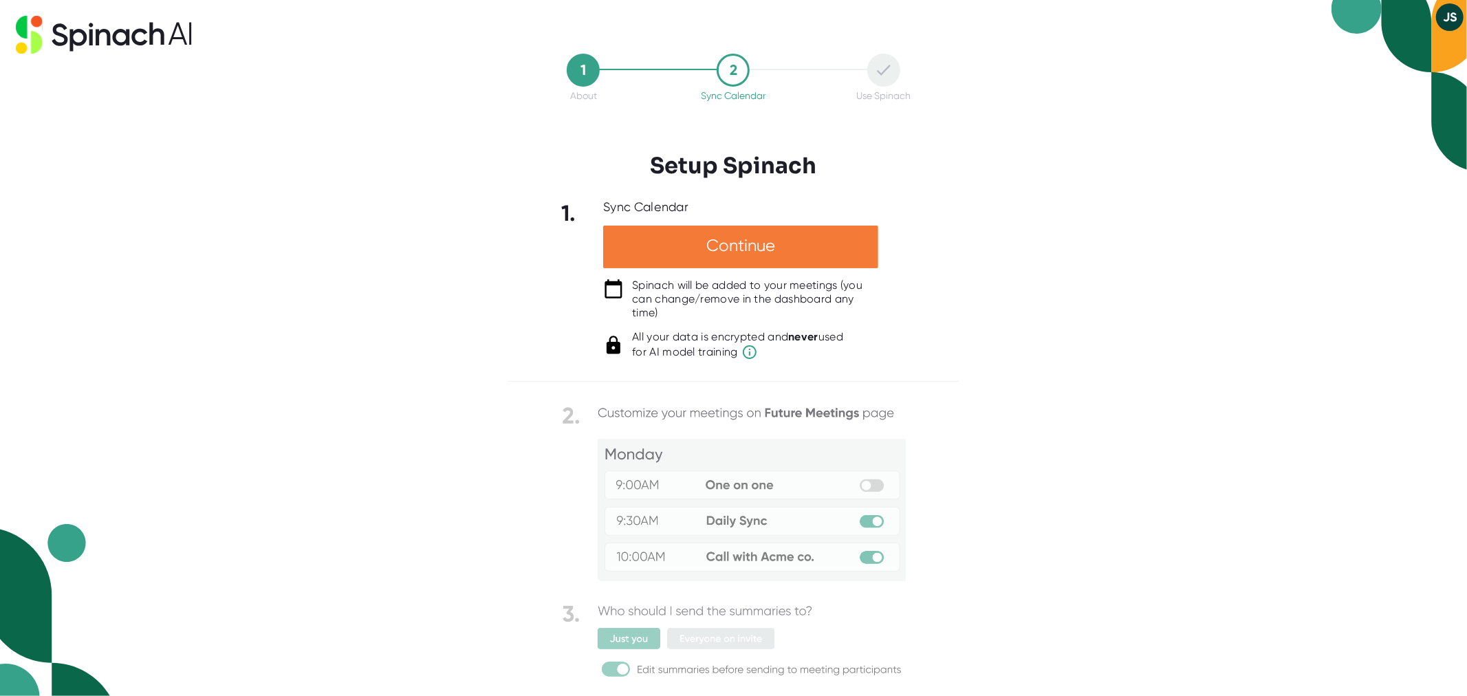
click at [774, 242] on div "Continue" at bounding box center [740, 247] width 275 height 43
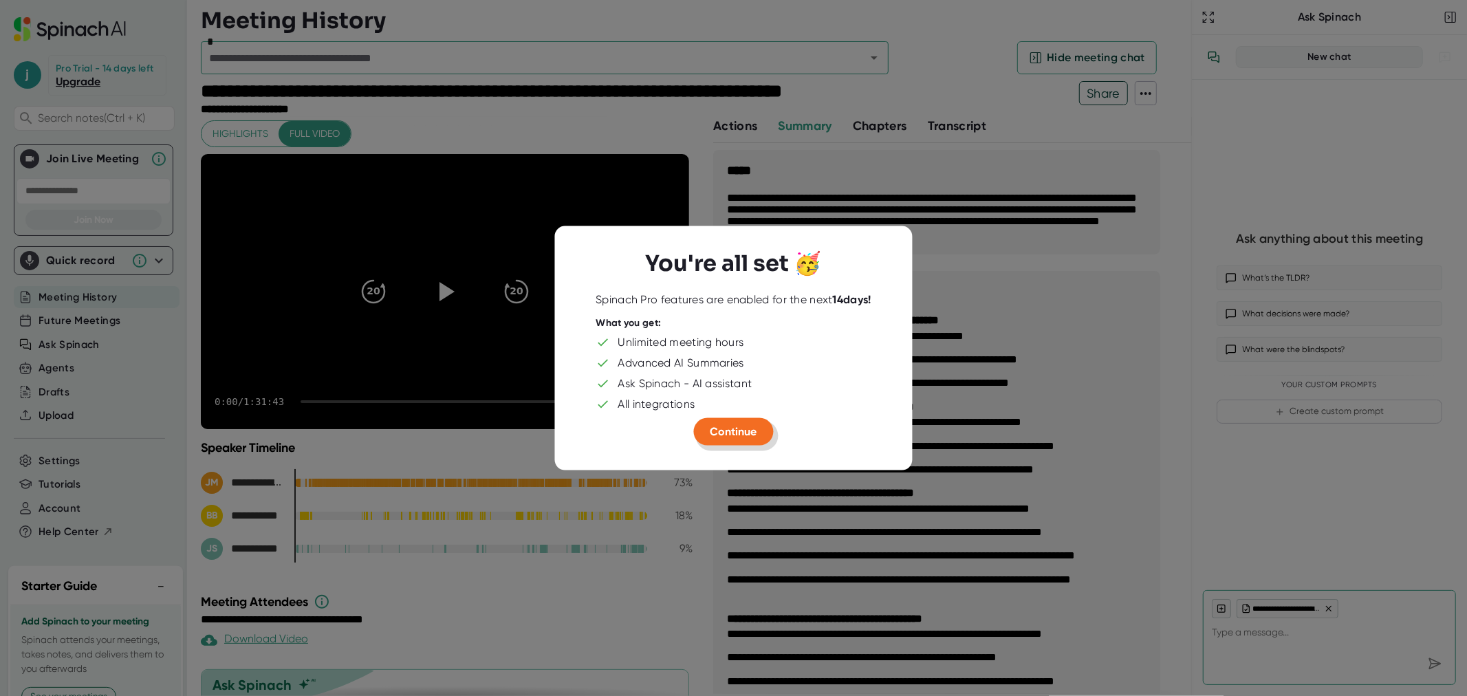
click at [752, 430] on span "Continue" at bounding box center [733, 431] width 47 height 13
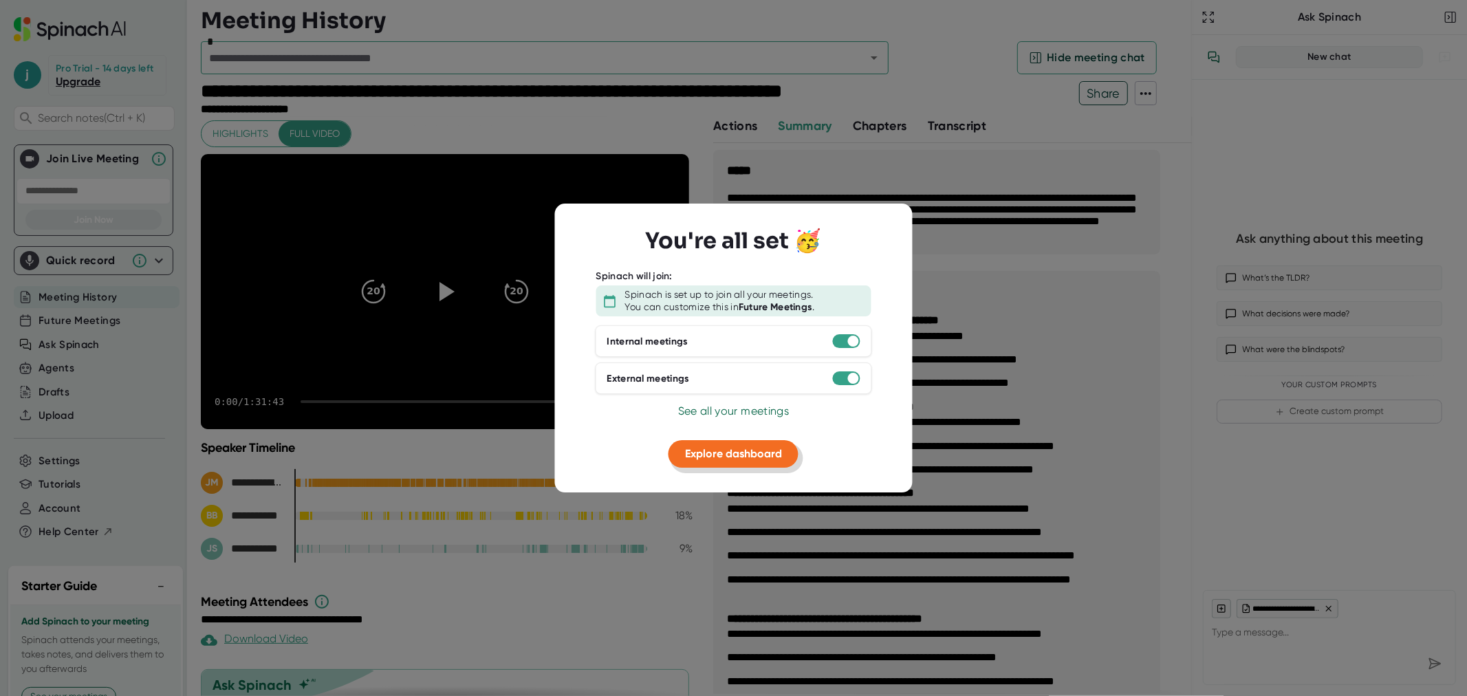
click at [765, 449] on span "Explore dashboard" at bounding box center [733, 453] width 97 height 13
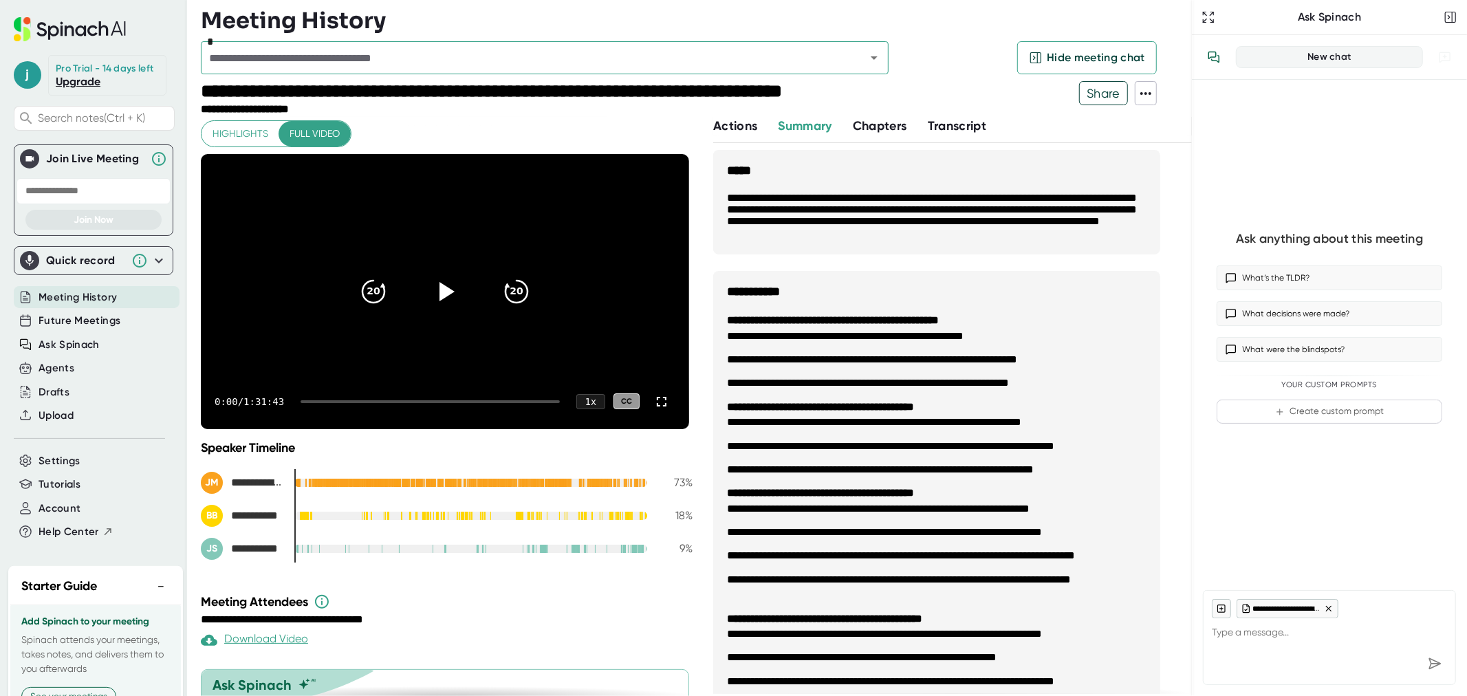
click at [1148, 102] on button at bounding box center [1146, 93] width 22 height 24
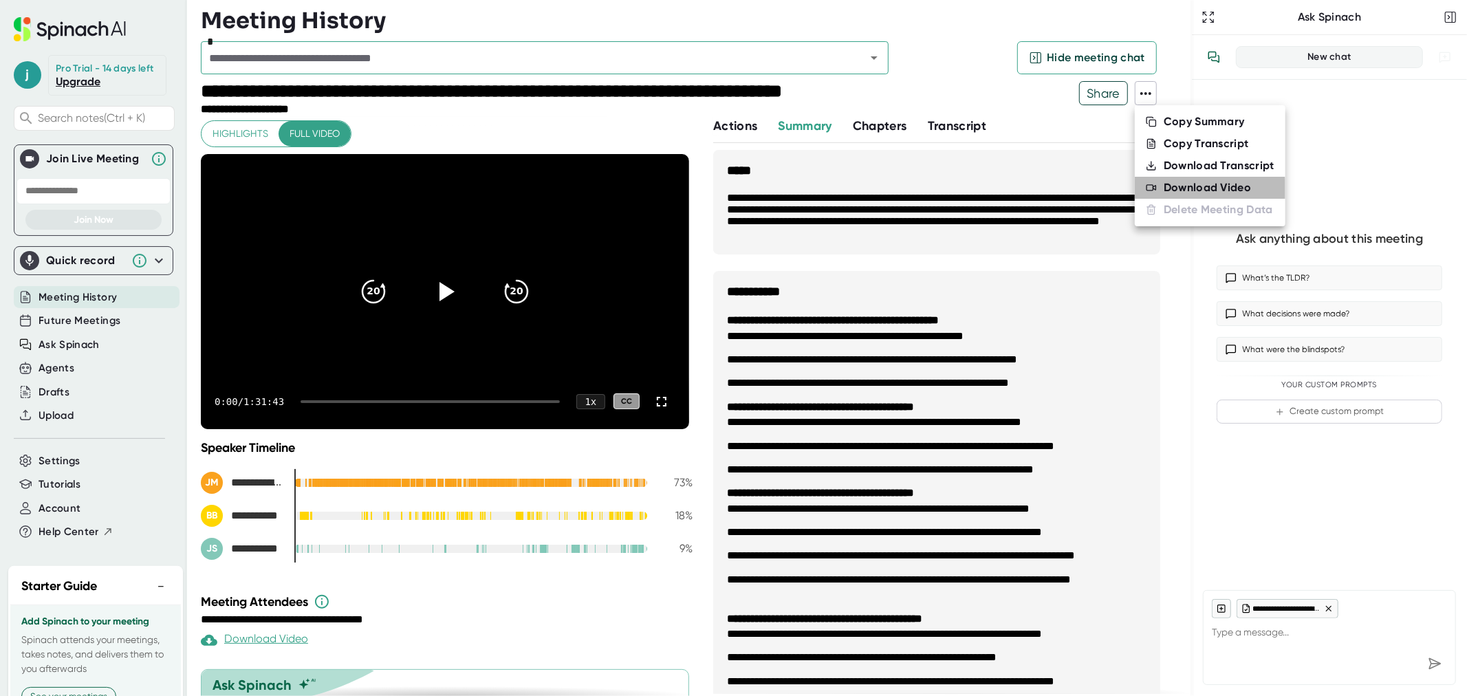
click at [1179, 190] on div "Download Video" at bounding box center [1206, 188] width 87 height 14
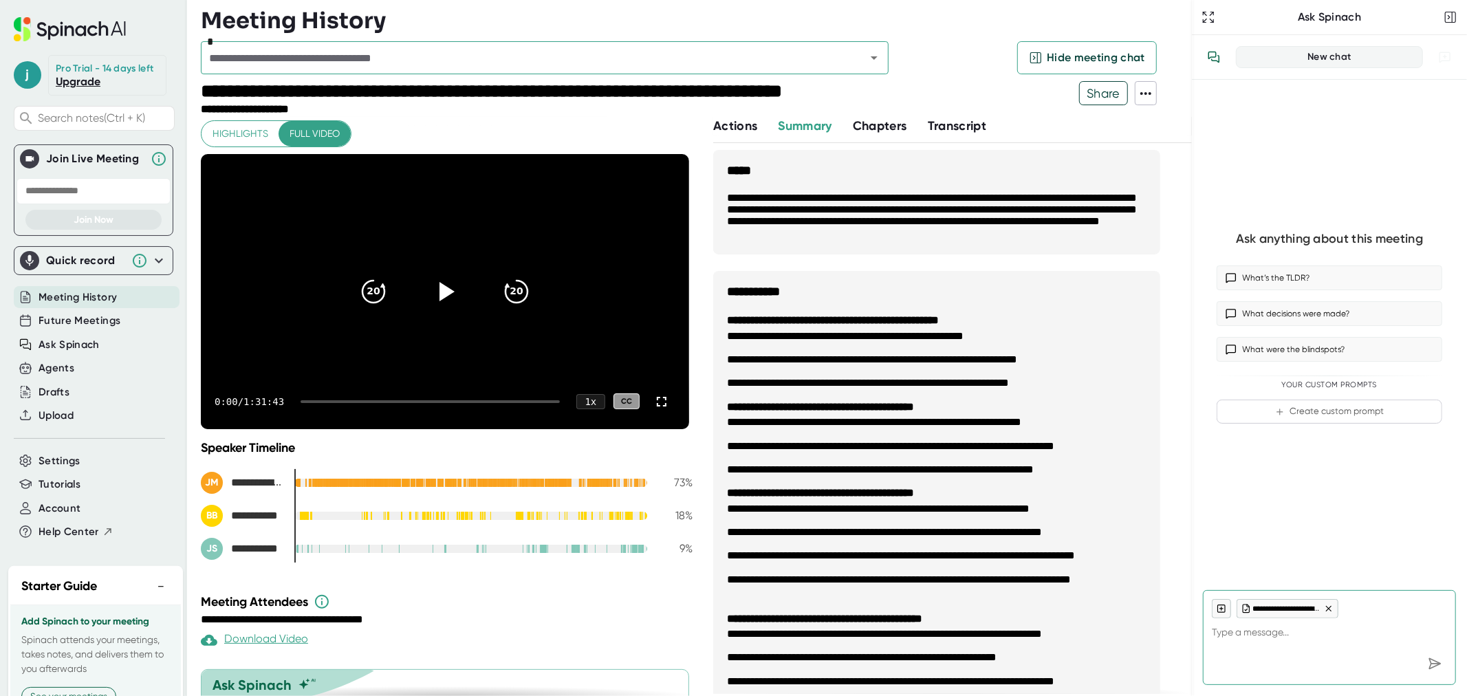
click at [1142, 100] on icon at bounding box center [1145, 93] width 17 height 17
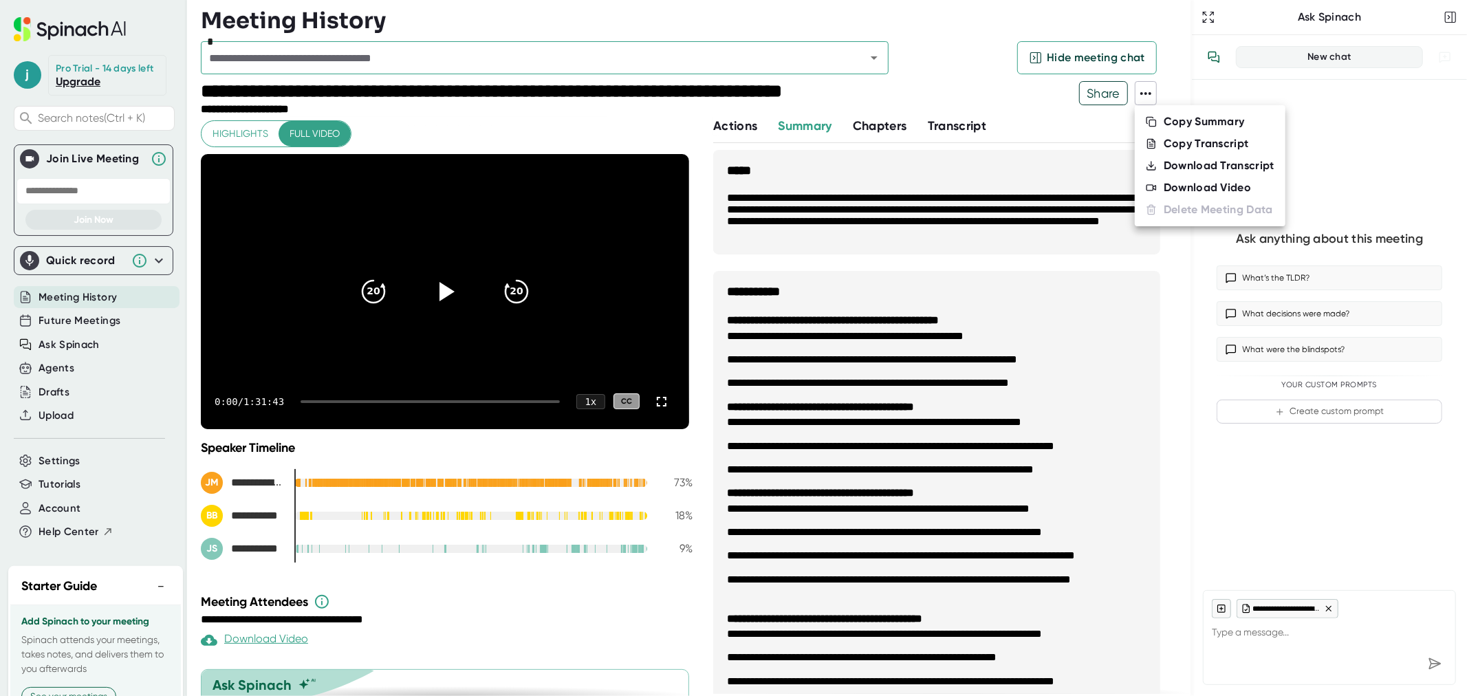
click at [1168, 159] on div "Download Transcript" at bounding box center [1218, 166] width 111 height 14
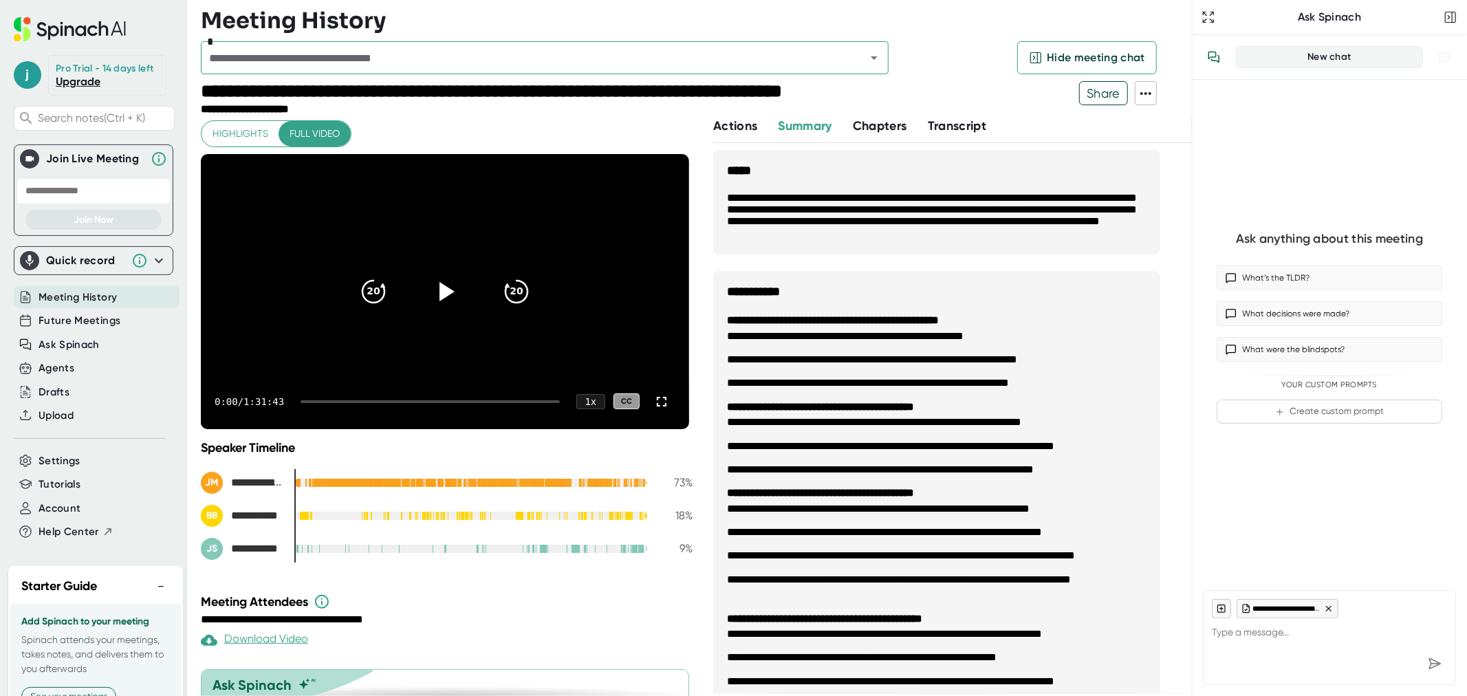
type textarea "x"
